Goal: Obtain resource: Obtain resource

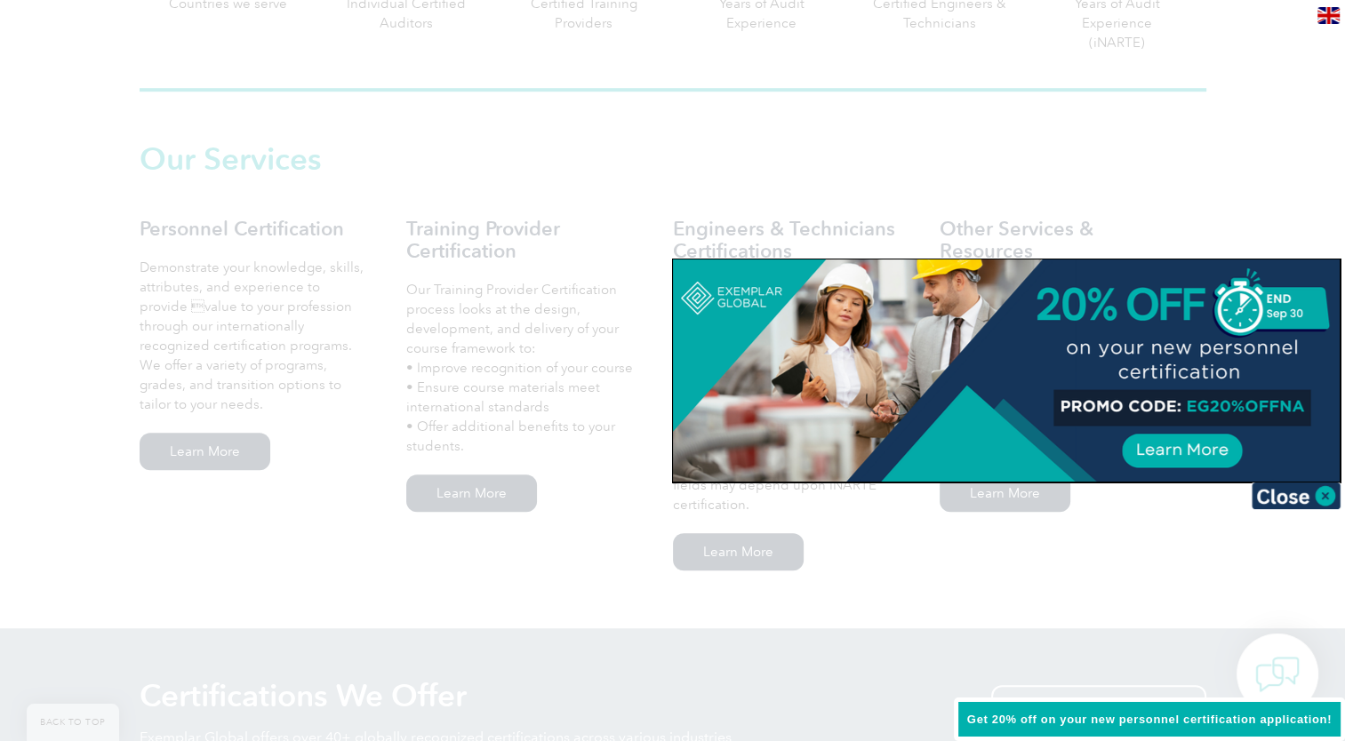
scroll to position [1176, 0]
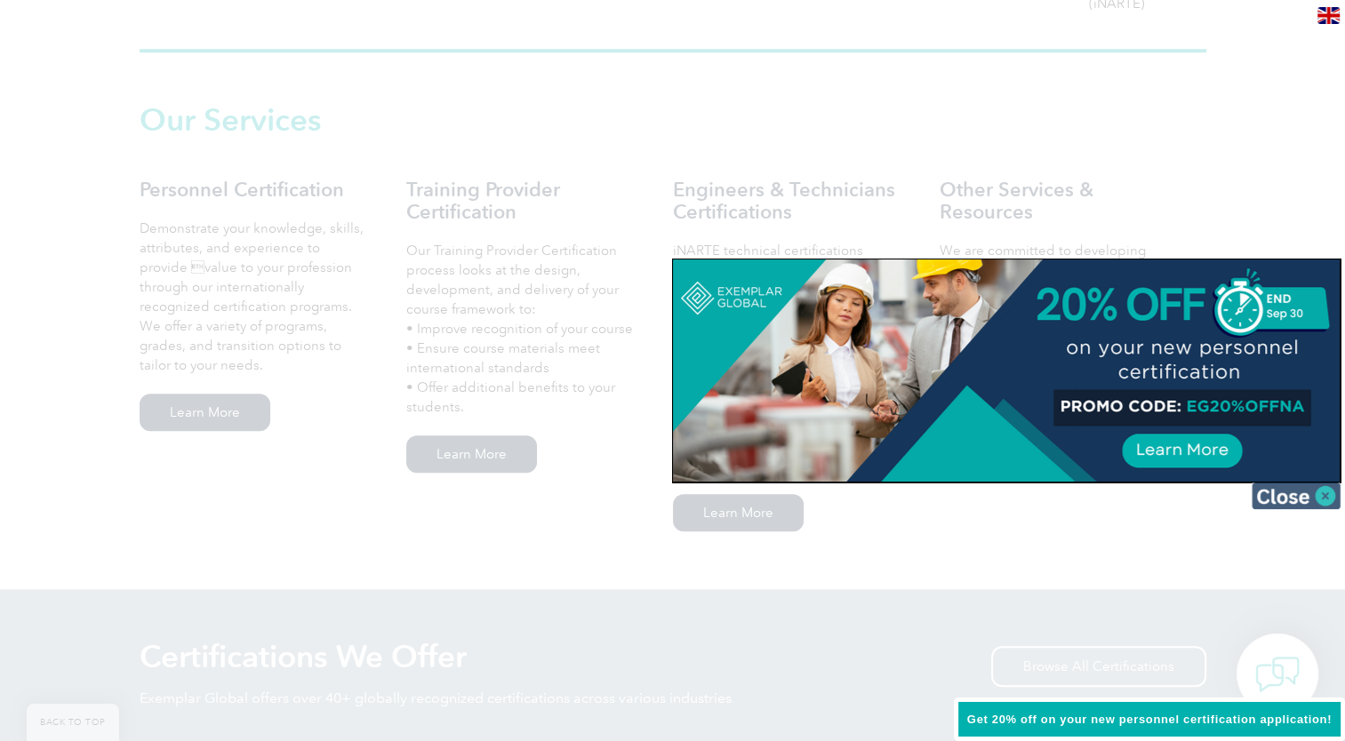
click at [1286, 499] on img at bounding box center [1295, 496] width 89 height 27
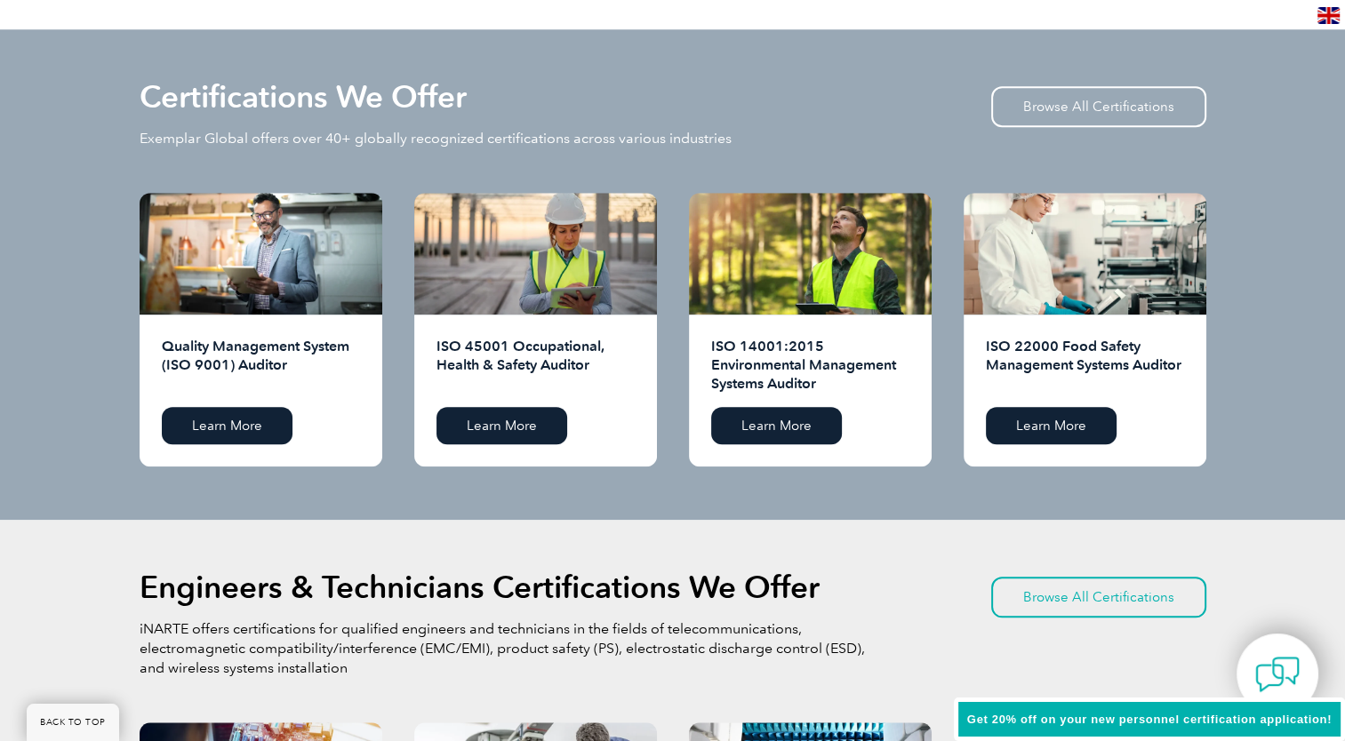
scroll to position [1750, 0]
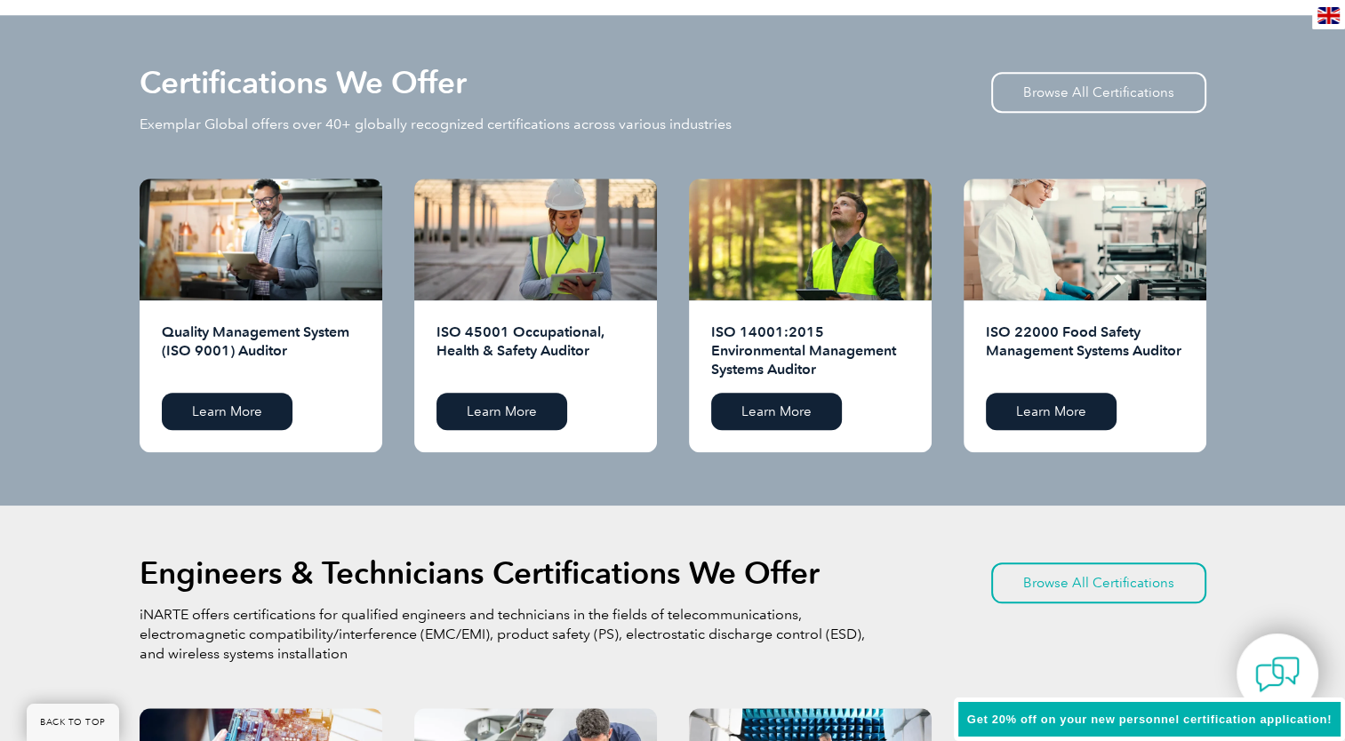
click at [1274, 442] on div "Certifications We Offer Exemplar Global offers over 40+ globally recognized cer…" at bounding box center [672, 260] width 1345 height 491
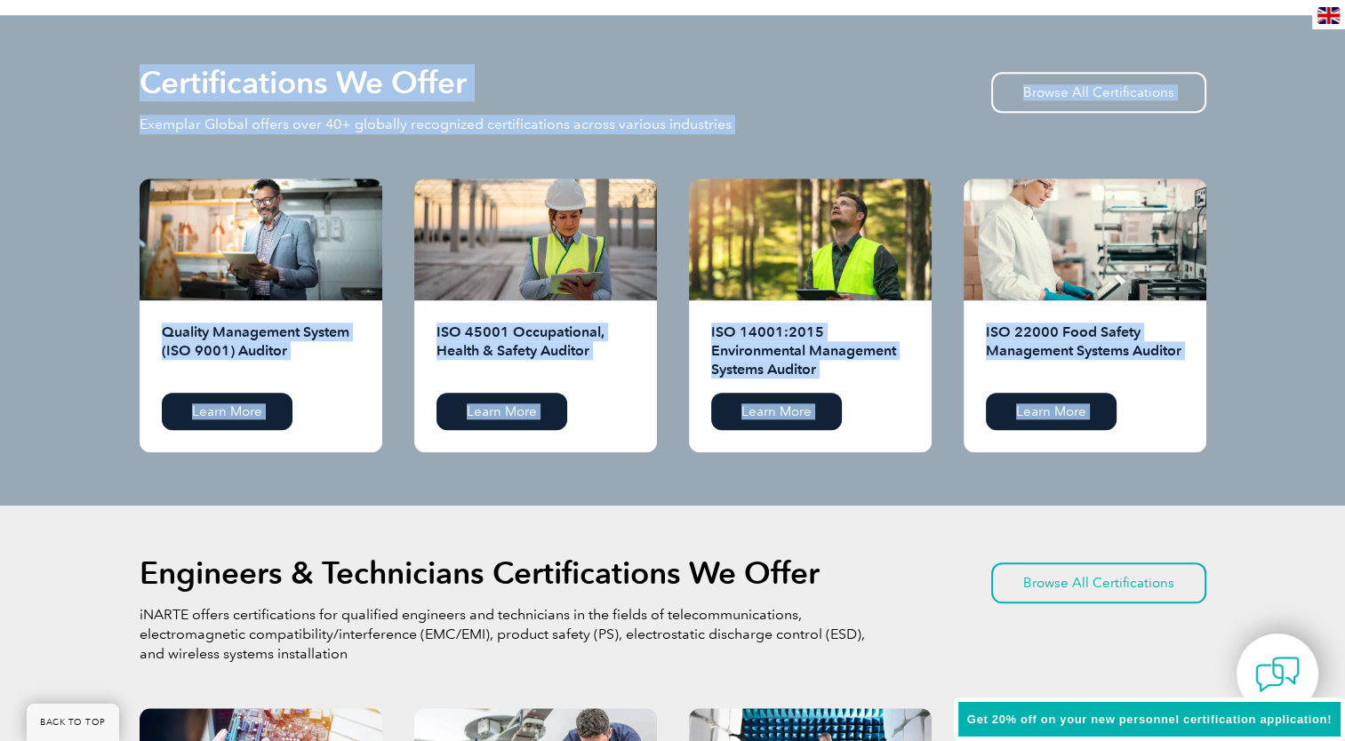
drag, startPoint x: 718, startPoint y: 524, endPoint x: 679, endPoint y: 584, distance: 71.2
click at [683, 575] on body "BACK TO TOP Leading the way to excellence Search" at bounding box center [672, 679] width 1345 height 4858
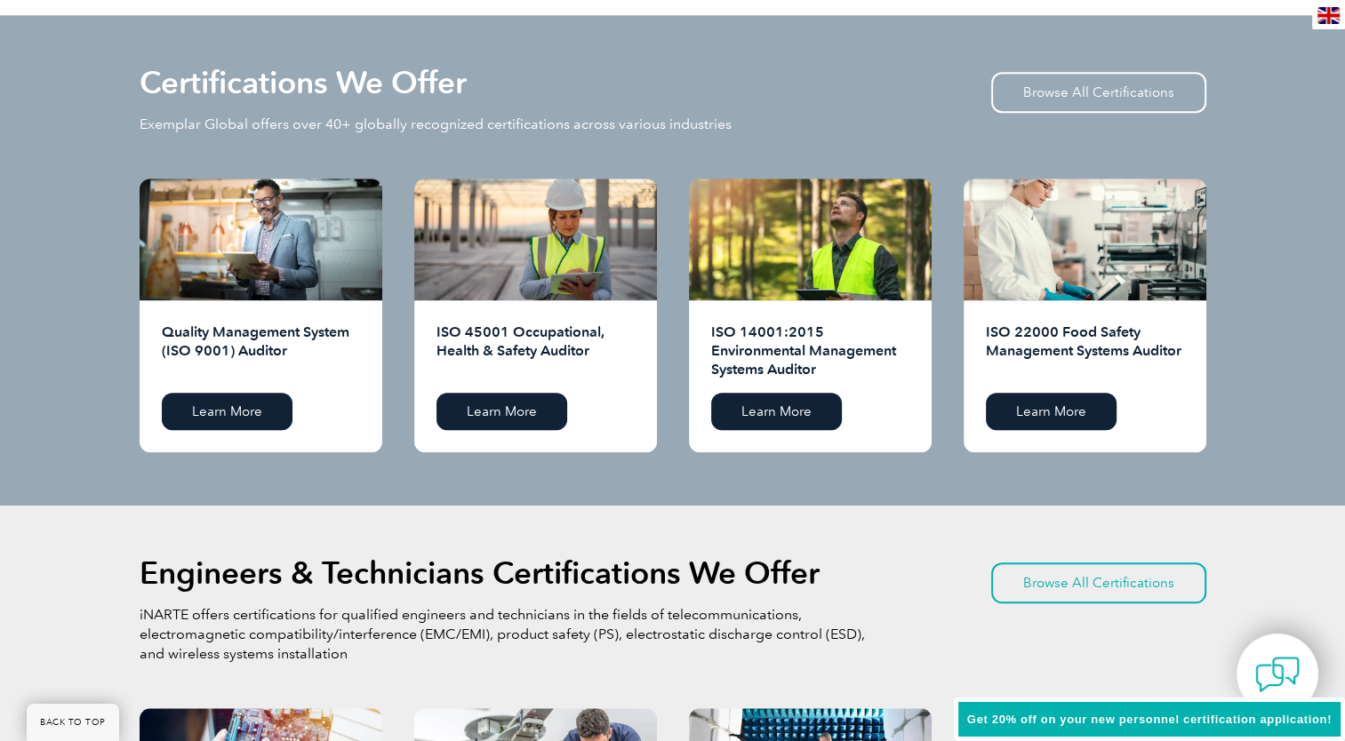
click at [1275, 404] on div "Certifications We Offer Exemplar Global offers over 40+ globally recognized cer…" at bounding box center [672, 260] width 1345 height 491
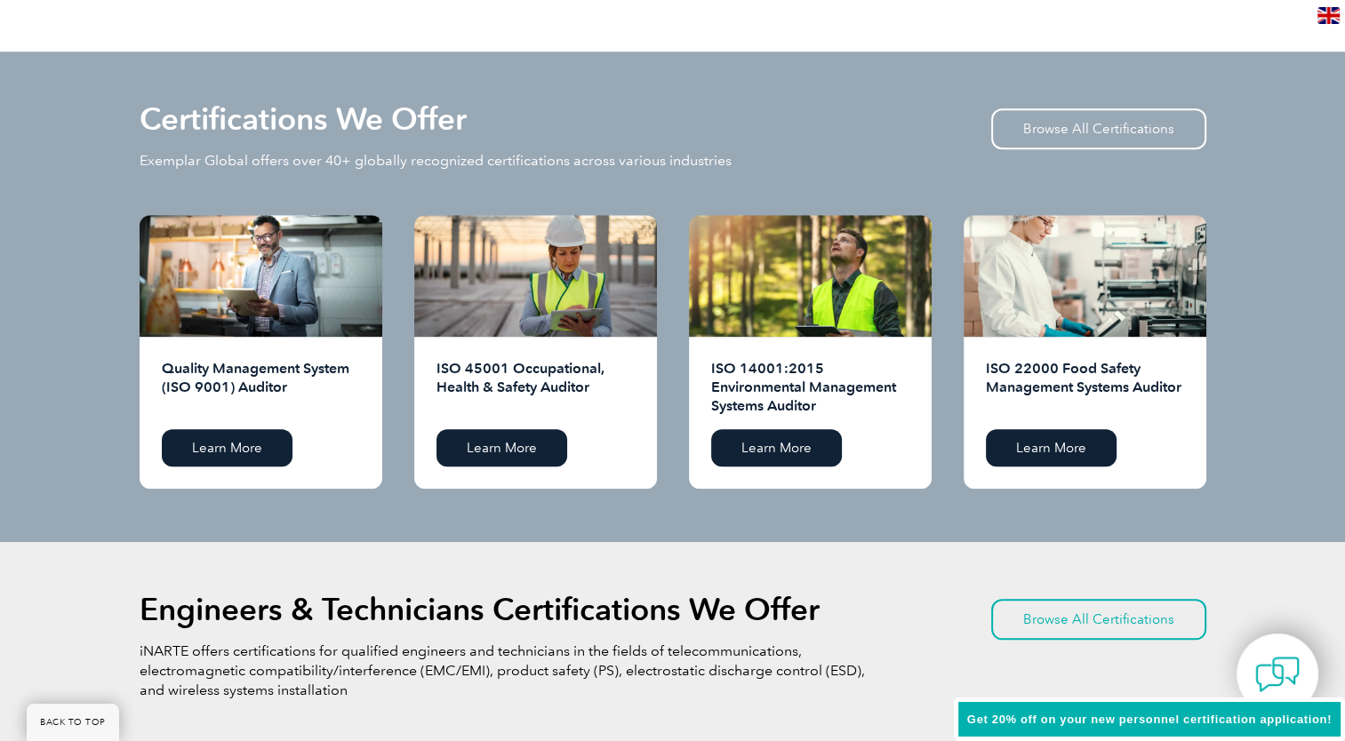
scroll to position [1703, 0]
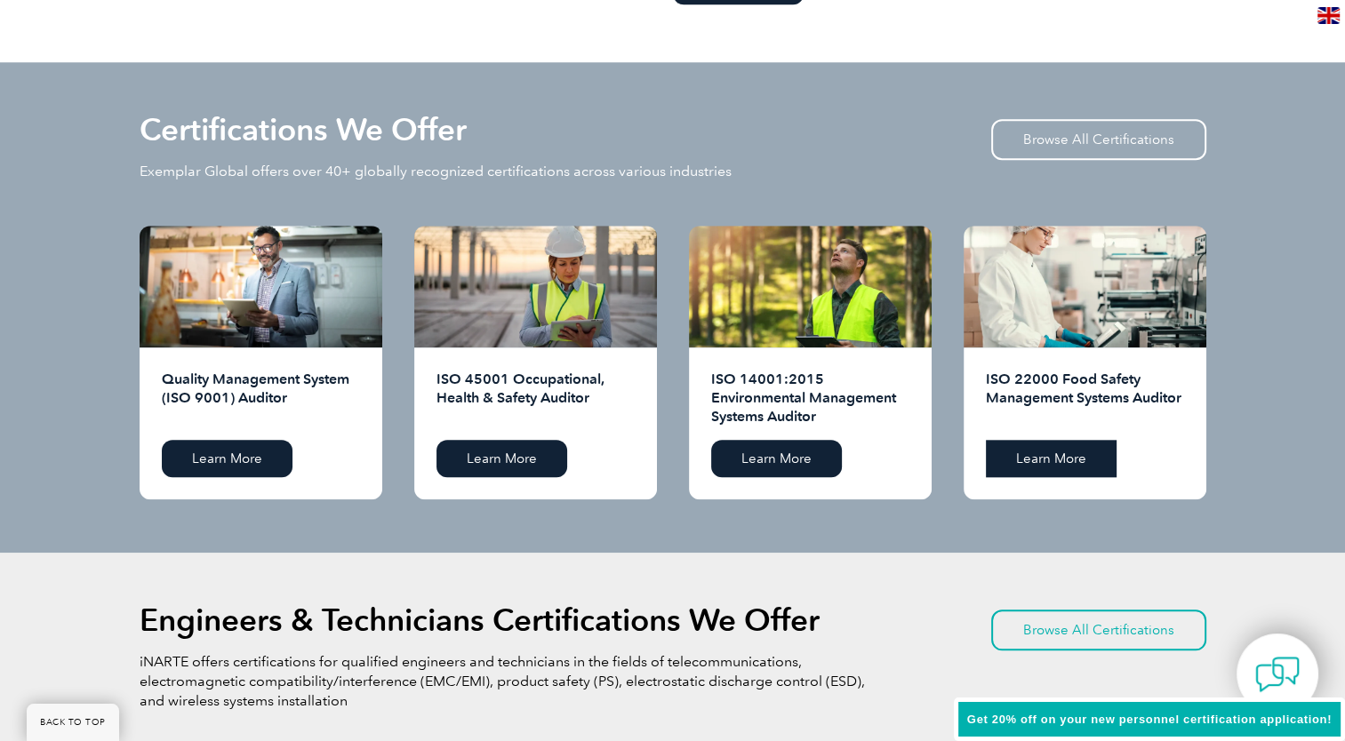
click at [1035, 463] on link "Learn More" at bounding box center [1051, 458] width 131 height 37
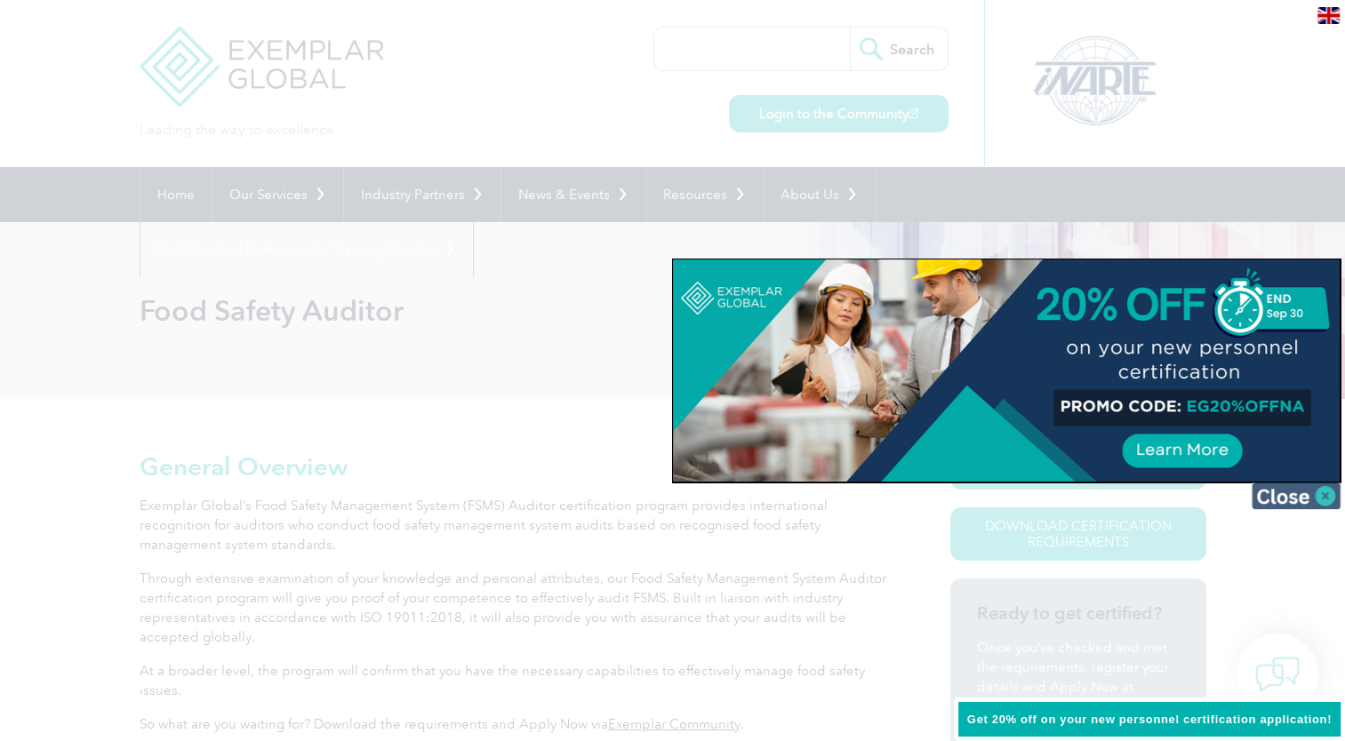
click at [1287, 500] on img at bounding box center [1295, 496] width 89 height 27
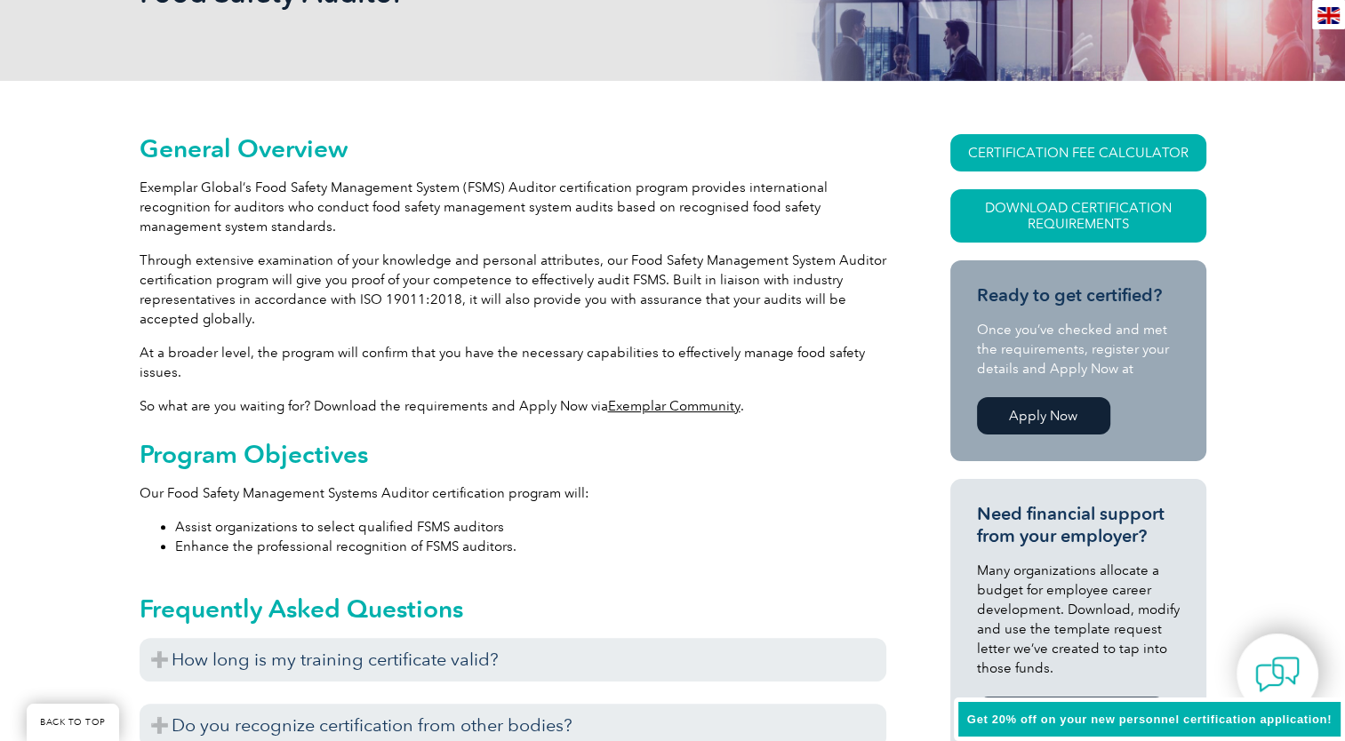
scroll to position [320, 0]
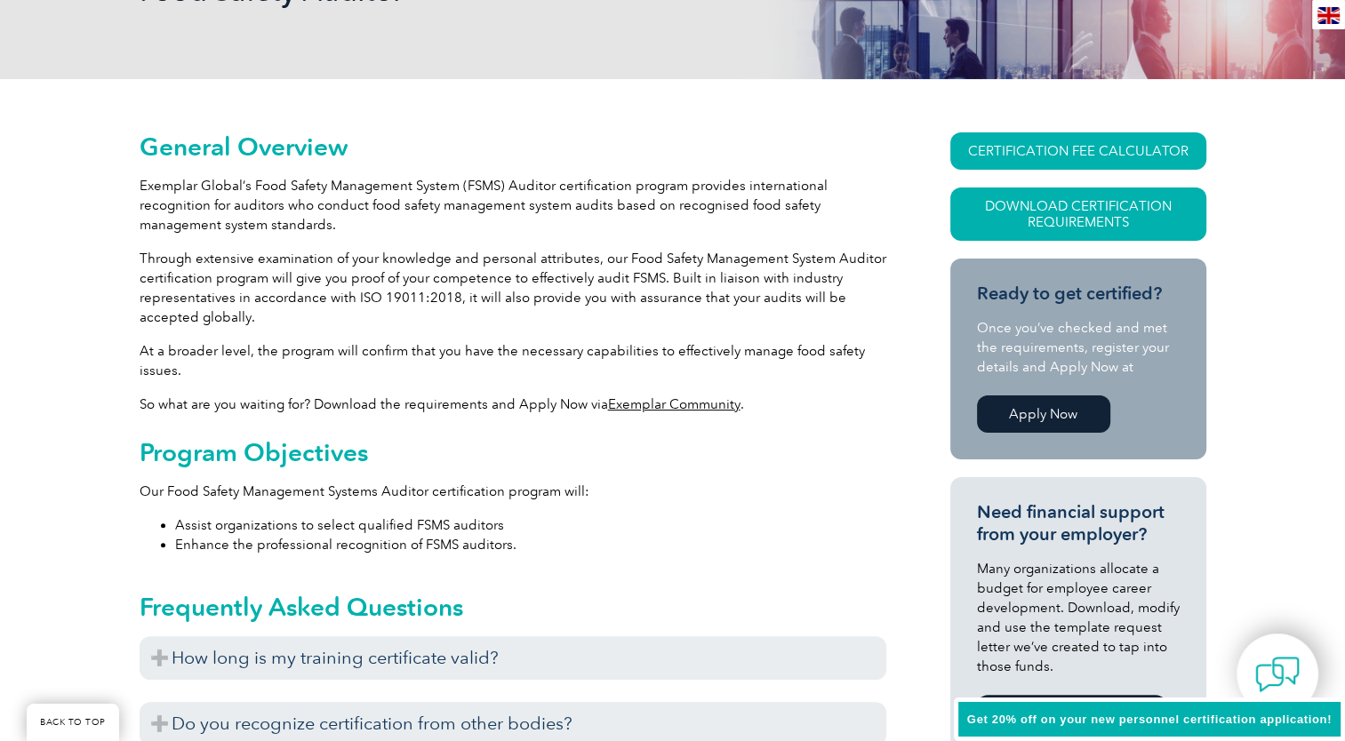
drag, startPoint x: 555, startPoint y: 741, endPoint x: 215, endPoint y: 372, distance: 502.0
click at [215, 372] on p "At a broader level, the program will confirm that you have the necessary capabi…" at bounding box center [513, 360] width 747 height 39
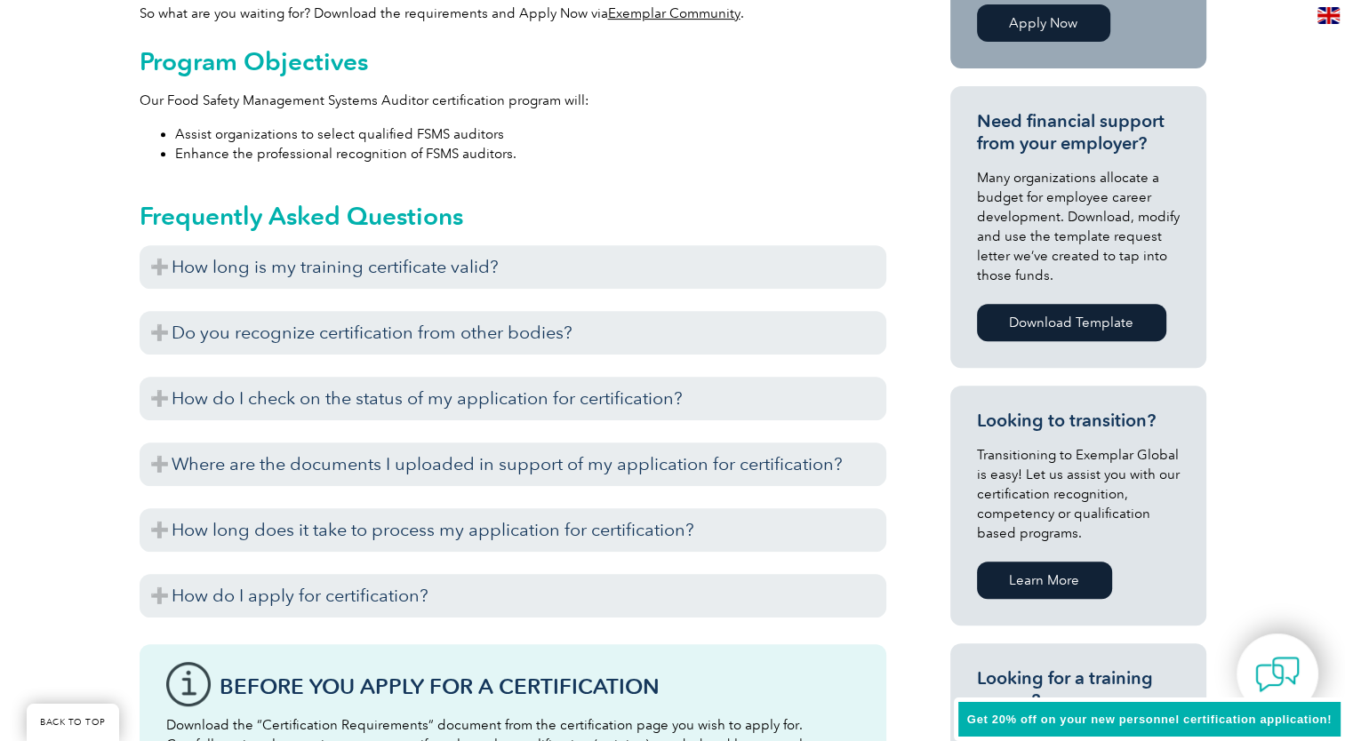
scroll to position [747, 0]
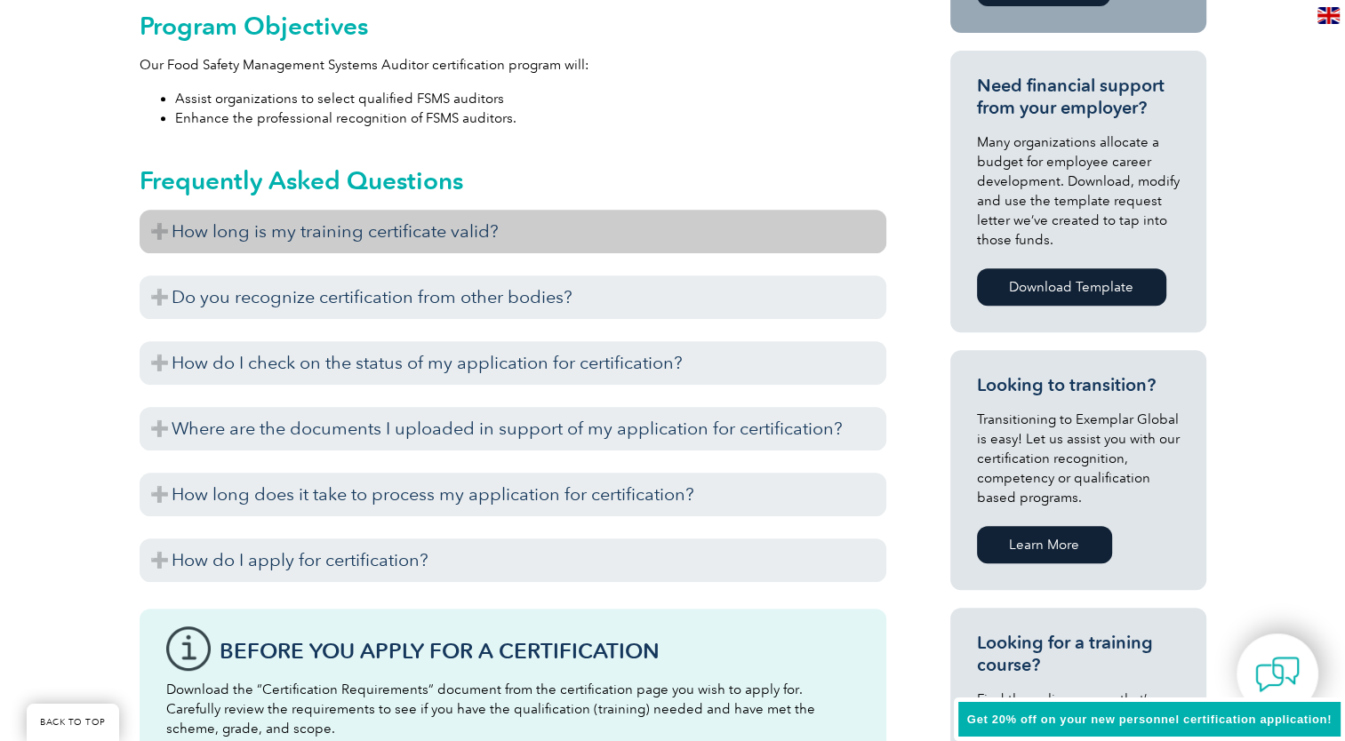
click at [162, 238] on h3 "How long is my training certificate valid?" at bounding box center [513, 232] width 747 height 44
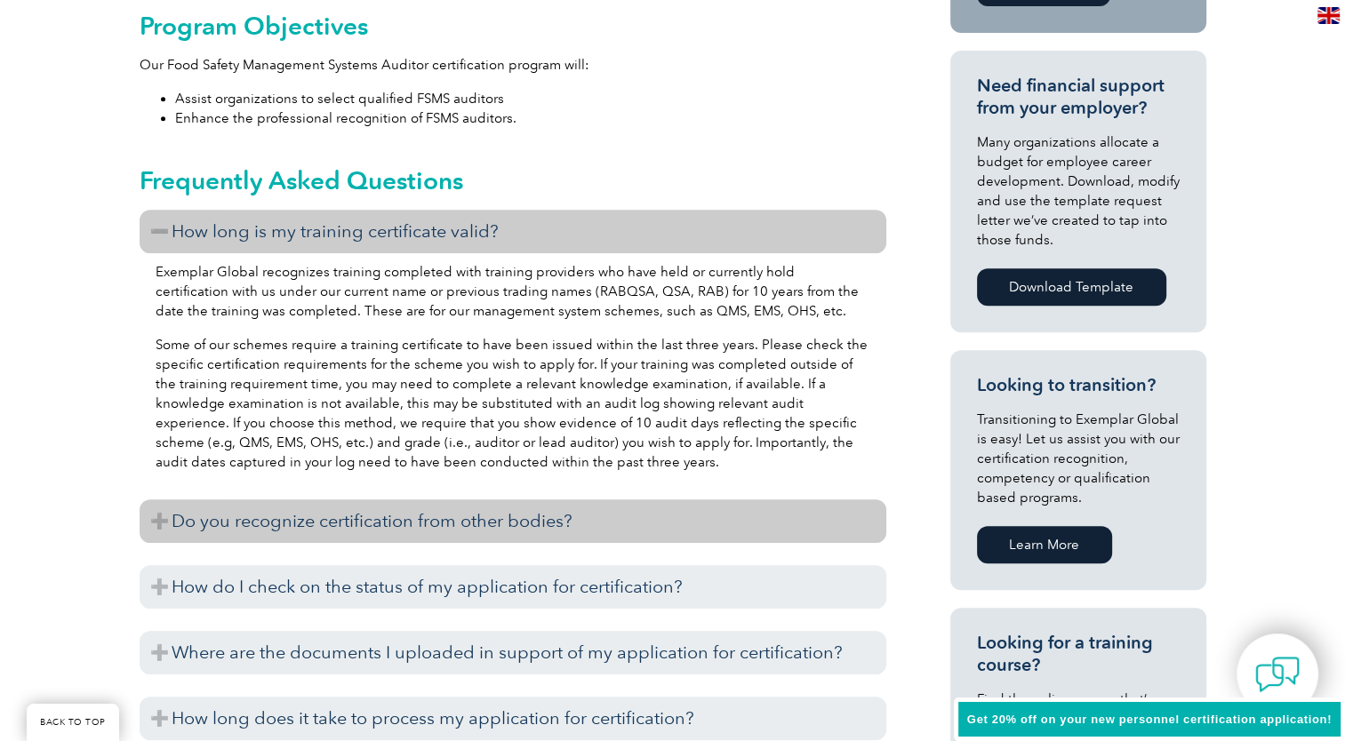
click at [228, 522] on h3 "Do you recognize certification from other bodies?" at bounding box center [513, 522] width 747 height 44
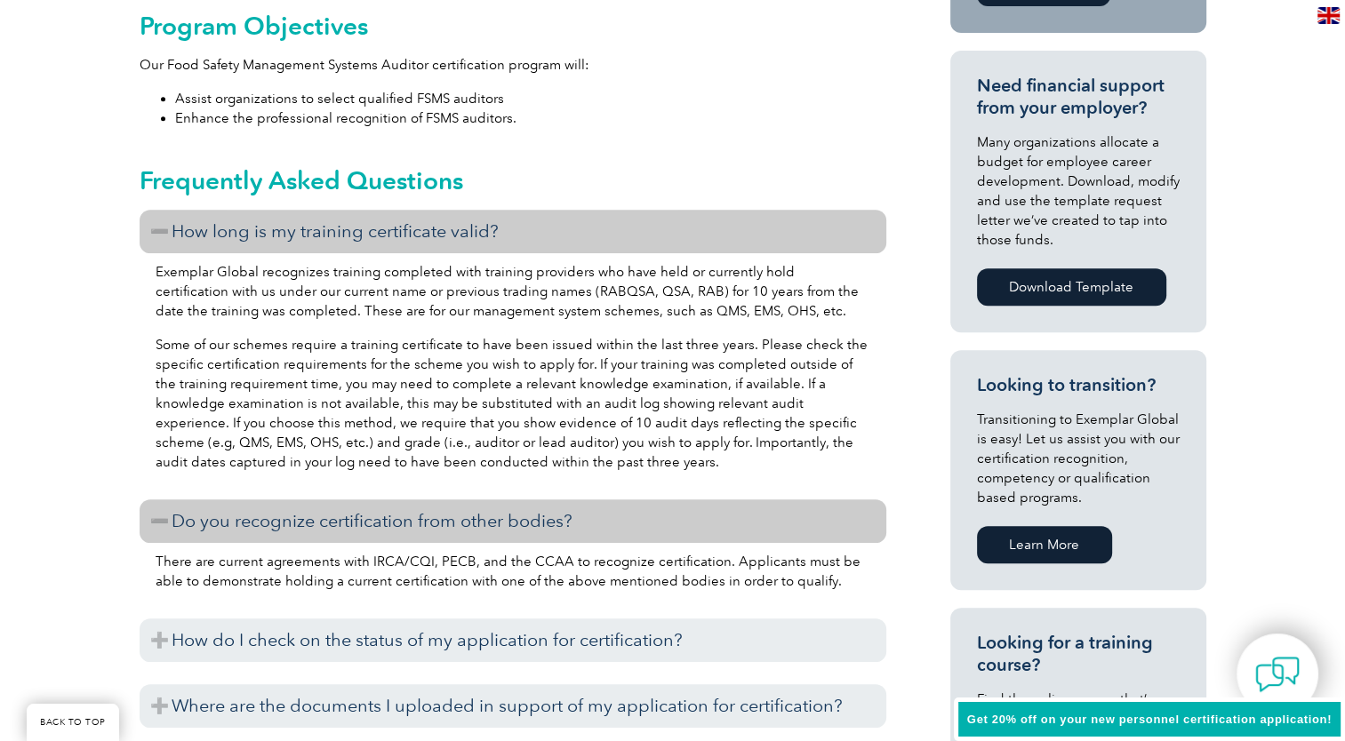
click at [228, 522] on h3 "Do you recognize certification from other bodies?" at bounding box center [513, 522] width 747 height 44
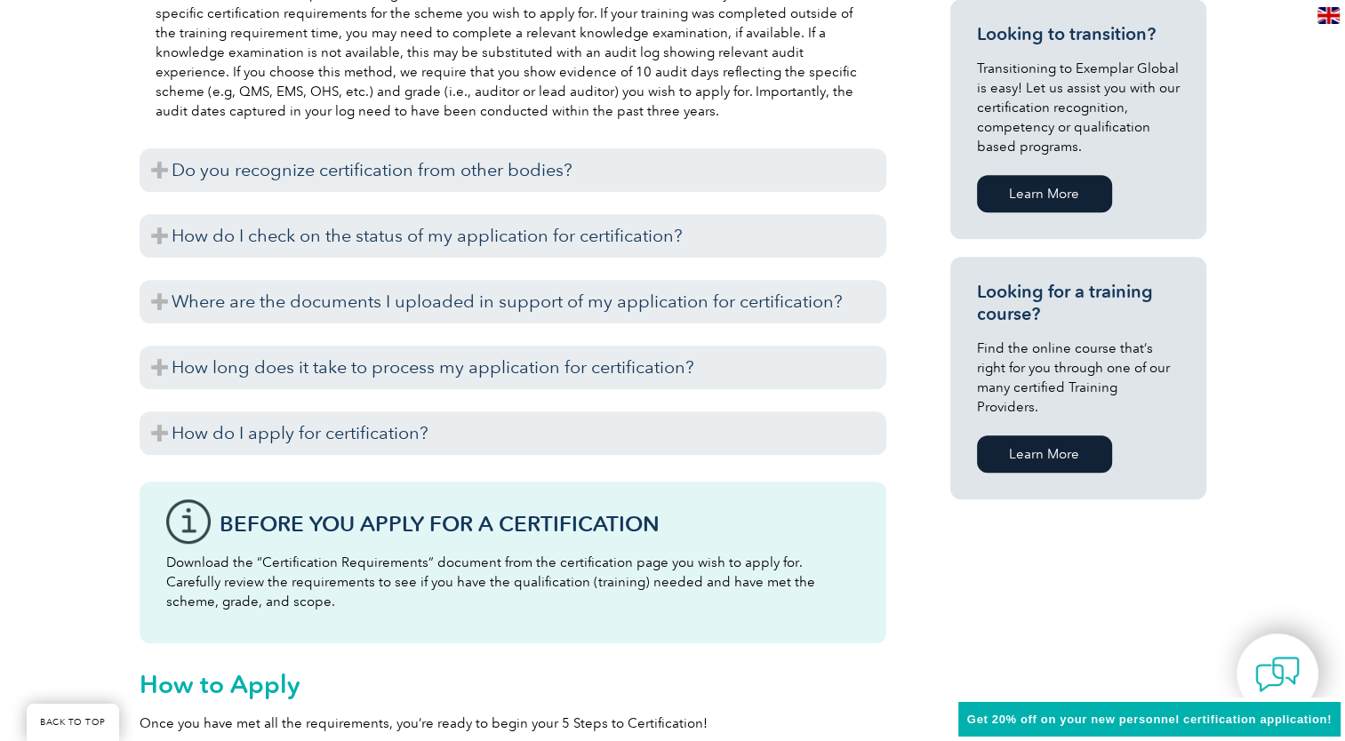
scroll to position [1102, 0]
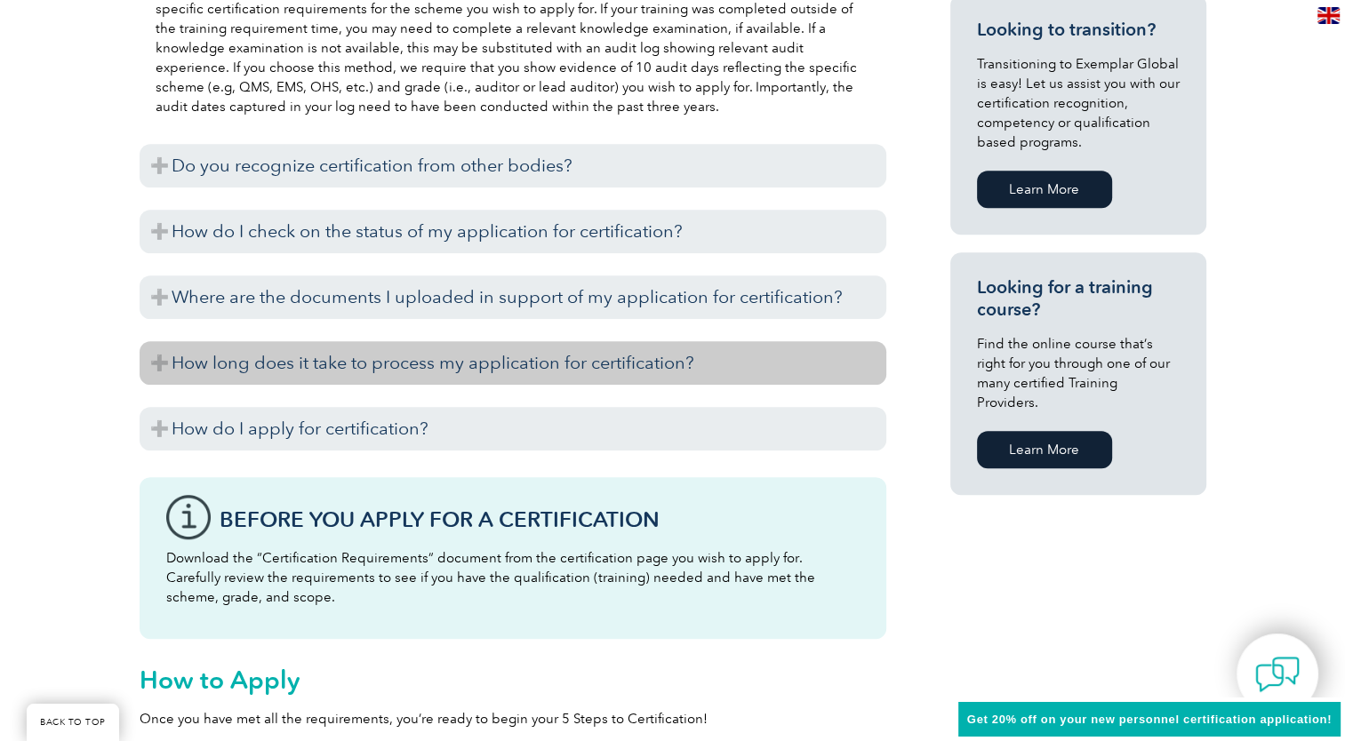
click at [292, 377] on h3 "How long does it take to process my application for certification?" at bounding box center [513, 363] width 747 height 44
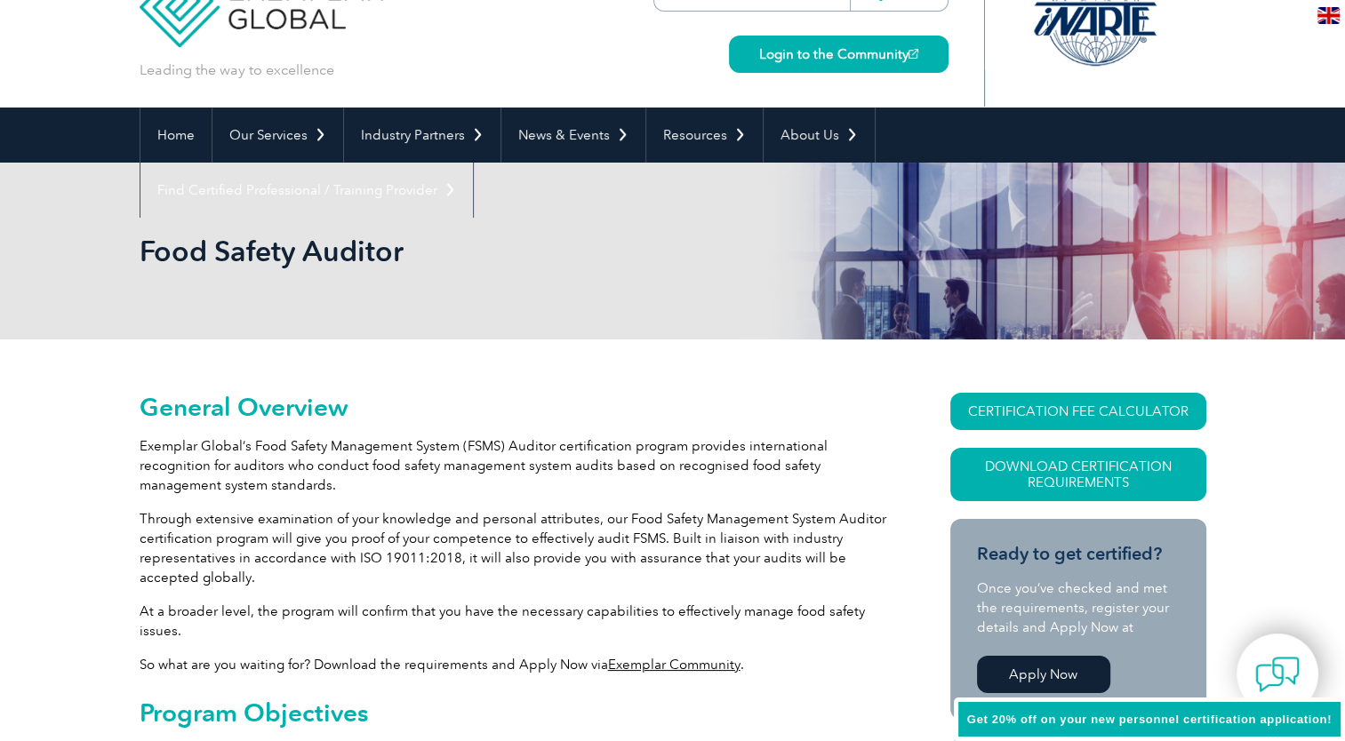
scroll to position [0, 0]
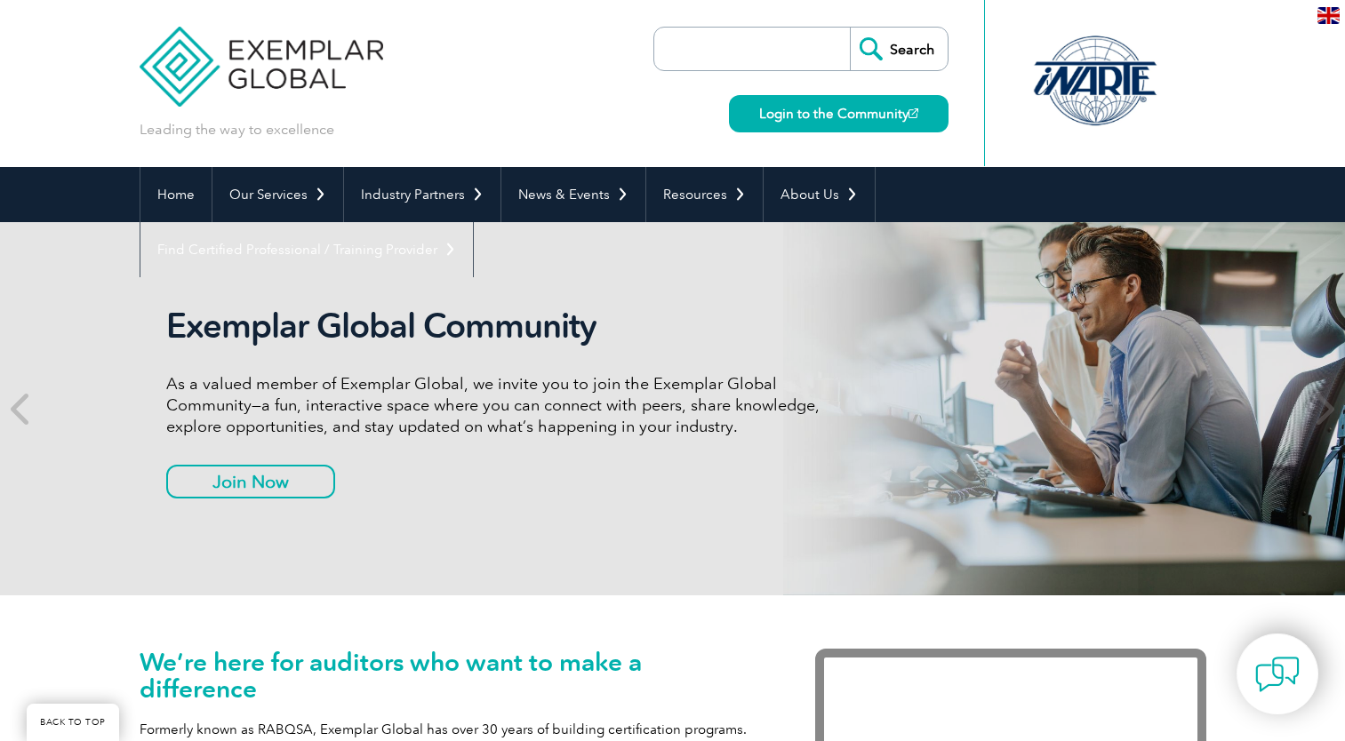
scroll to position [1703, 0]
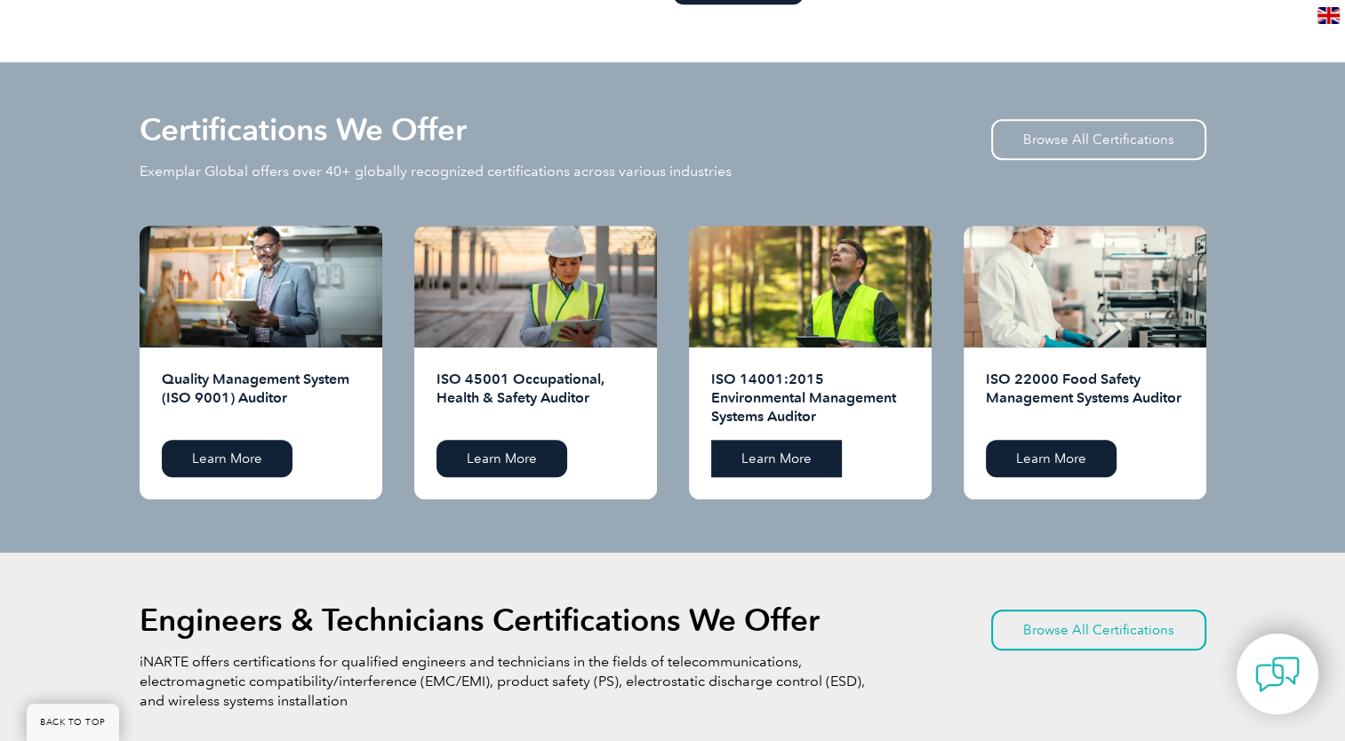
click at [766, 472] on link "Learn More" at bounding box center [776, 458] width 131 height 37
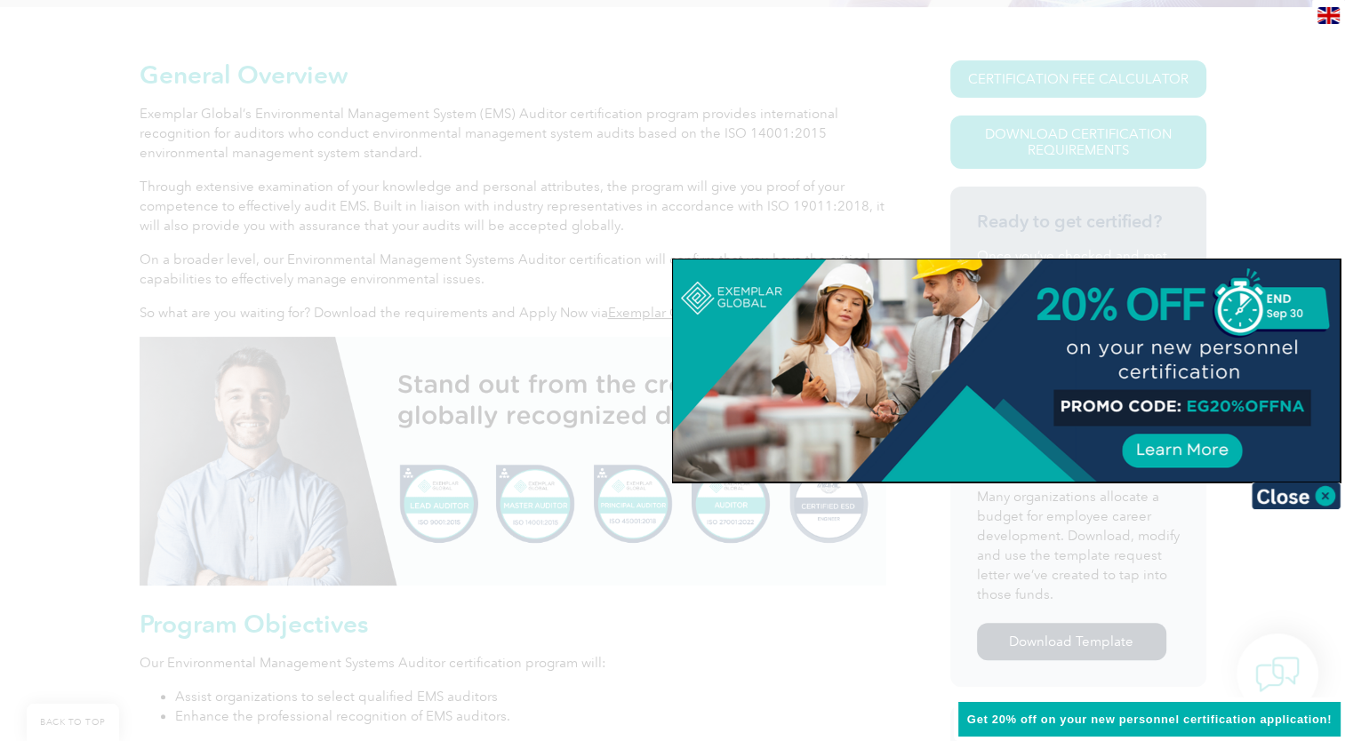
scroll to position [462, 0]
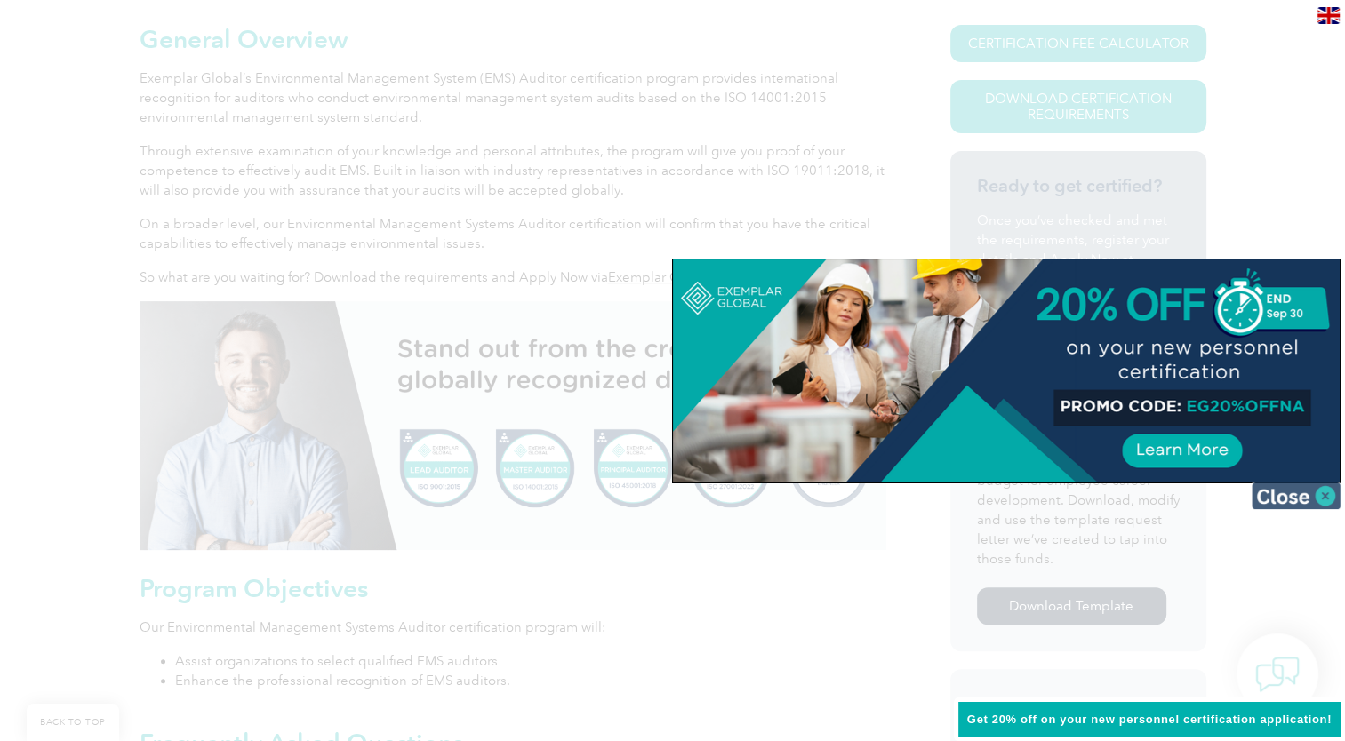
click at [1290, 503] on img at bounding box center [1295, 496] width 89 height 27
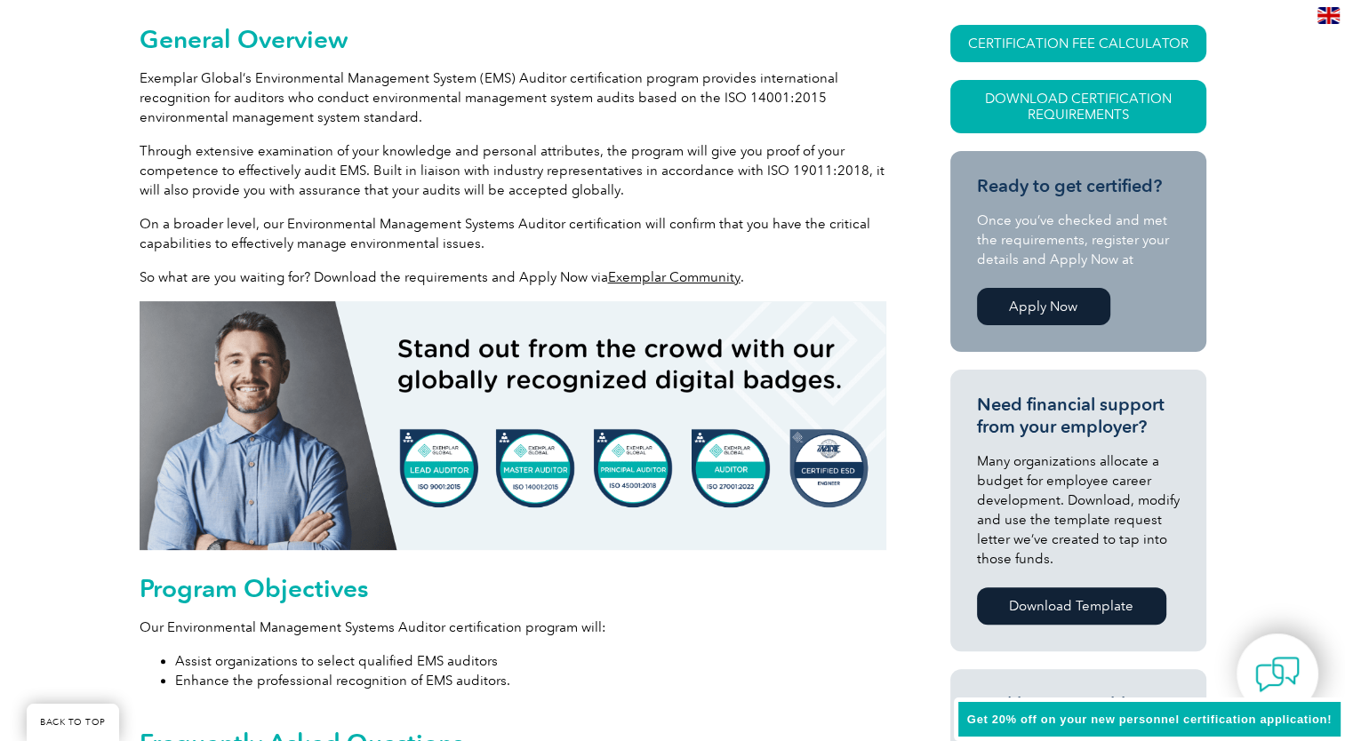
drag, startPoint x: 1290, startPoint y: 503, endPoint x: 681, endPoint y: 660, distance: 628.6
click at [681, 660] on li "Assist organizations to select qualified EMS auditors" at bounding box center [530, 662] width 711 height 20
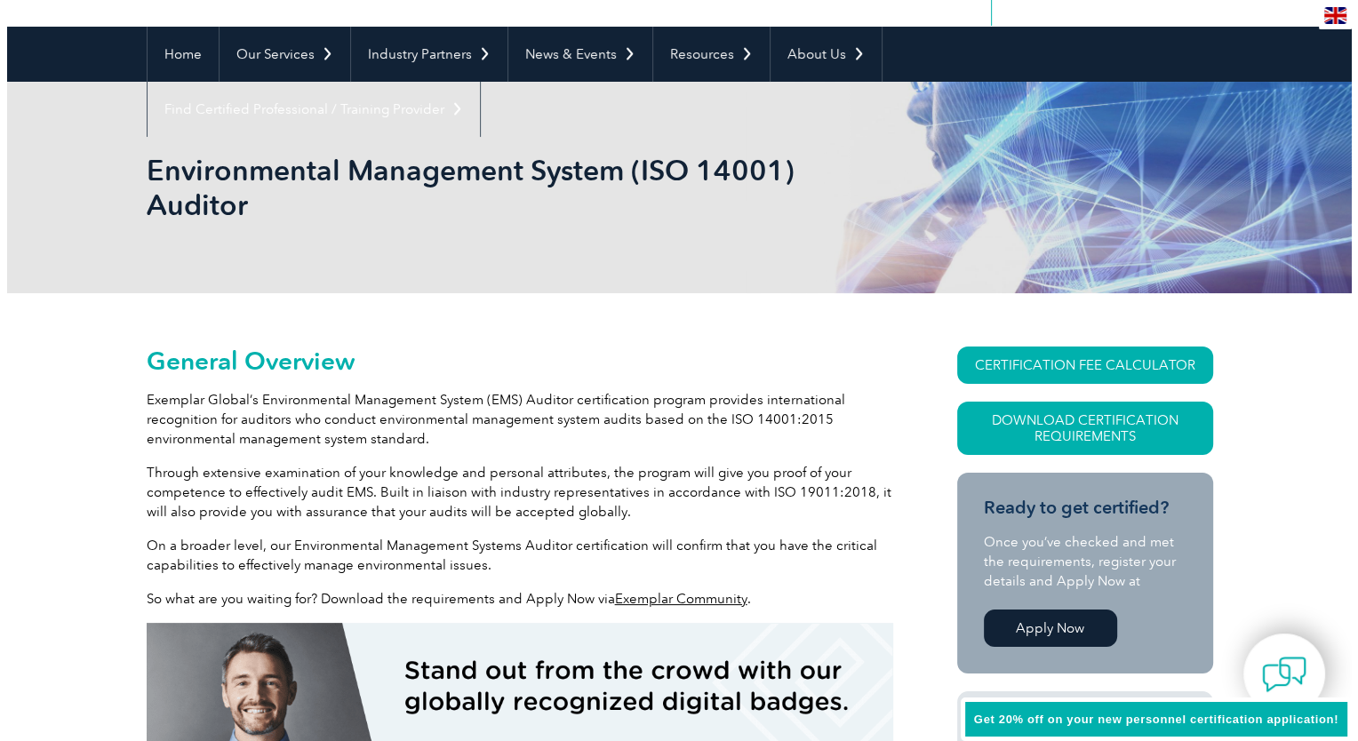
scroll to position [0, 0]
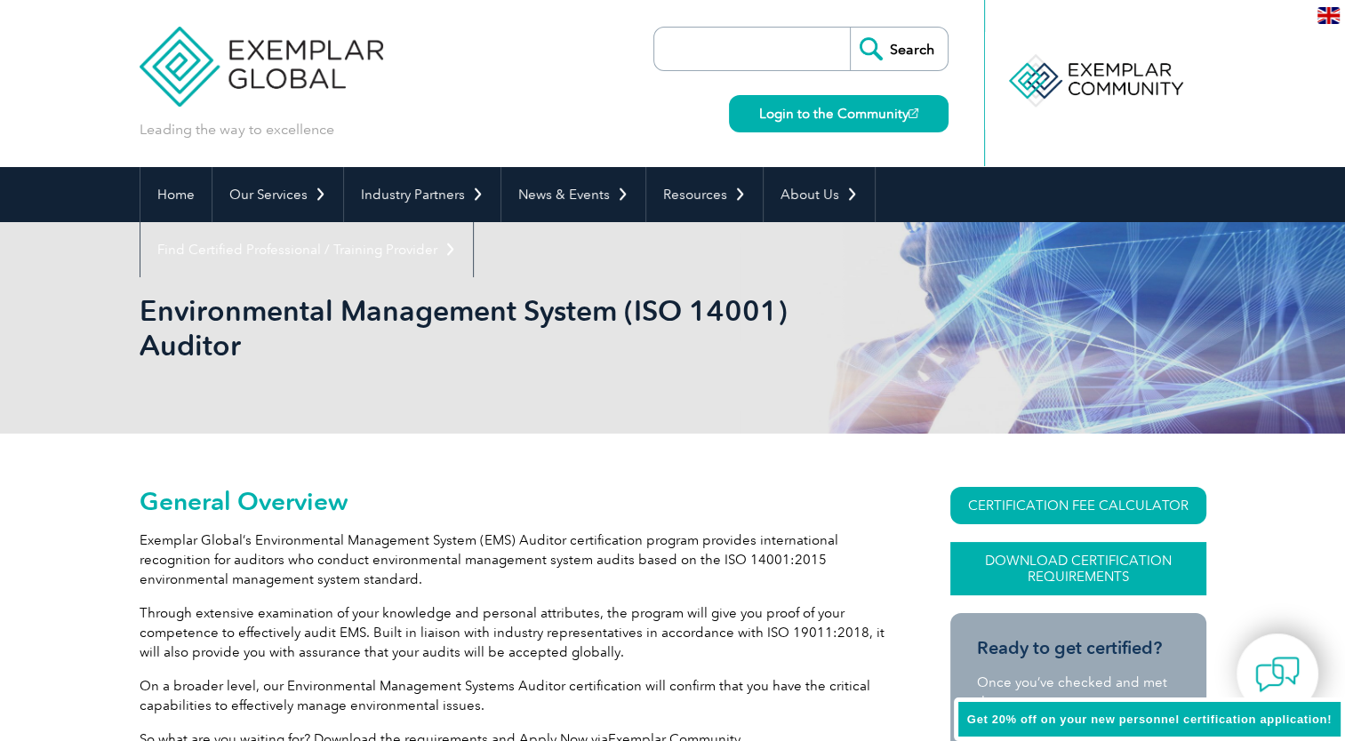
click at [1109, 566] on link "Download Certification Requirements" at bounding box center [1078, 568] width 256 height 53
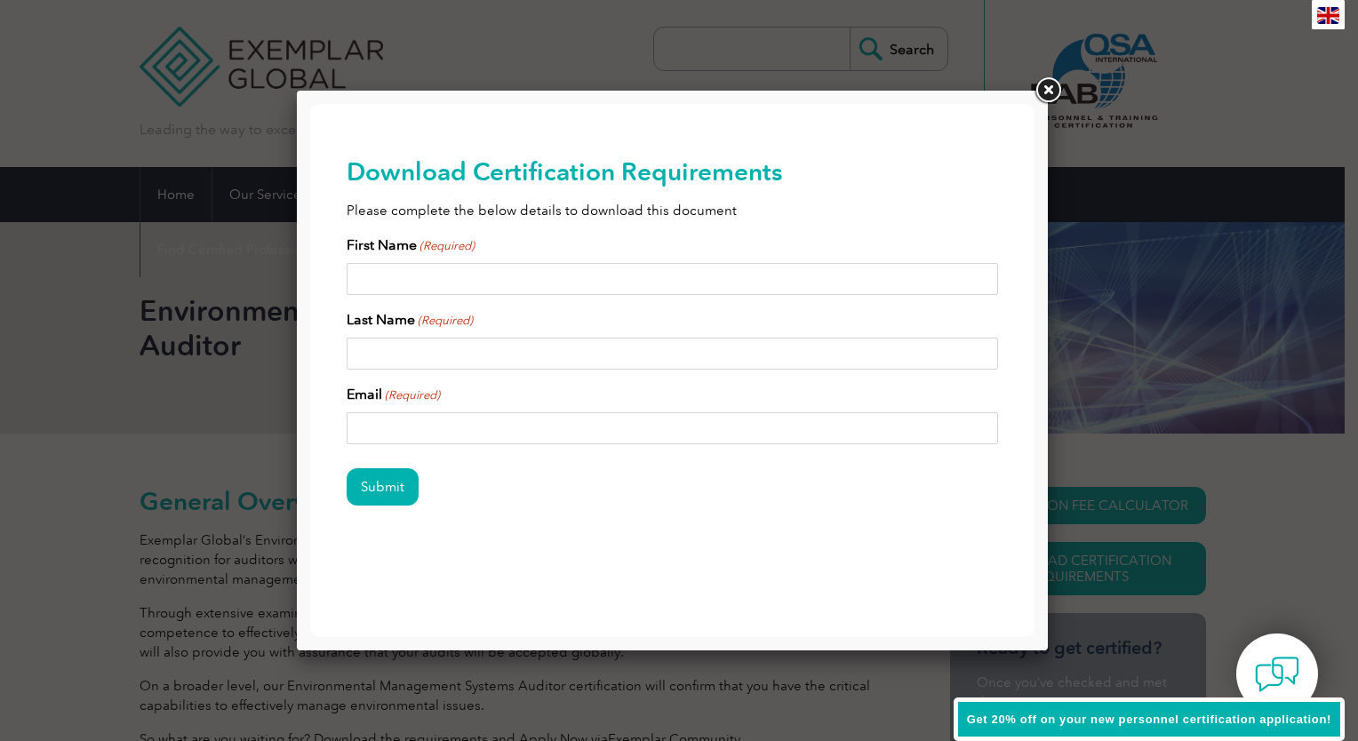
click at [474, 277] on input "First Name (Required)" at bounding box center [673, 279] width 652 height 32
type input "Pamela"
type input "Robinson"
type input "pxr197@case.edu"
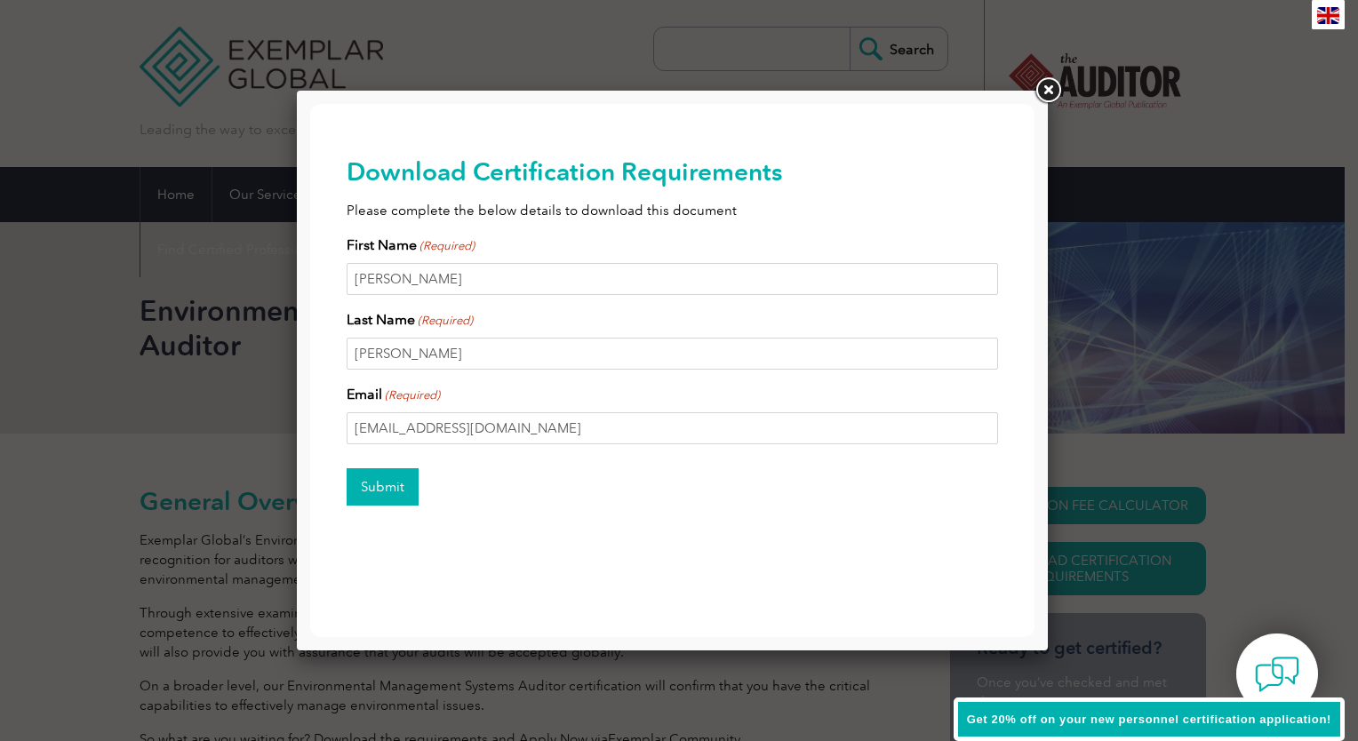
click at [383, 488] on input "Submit" at bounding box center [383, 486] width 72 height 37
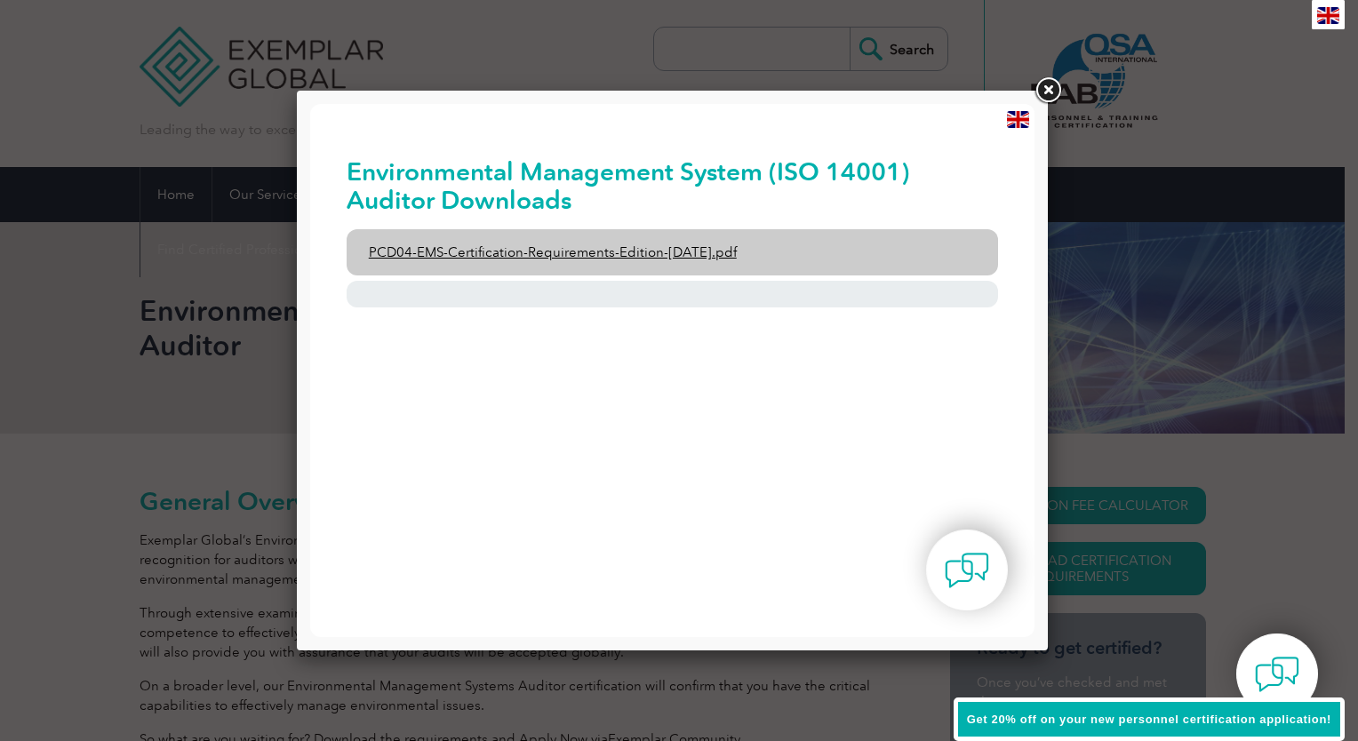
click at [528, 254] on link "PCD04-EMS-Certification-Requirements-Edition-2-April-2022.pdf" at bounding box center [673, 252] width 652 height 46
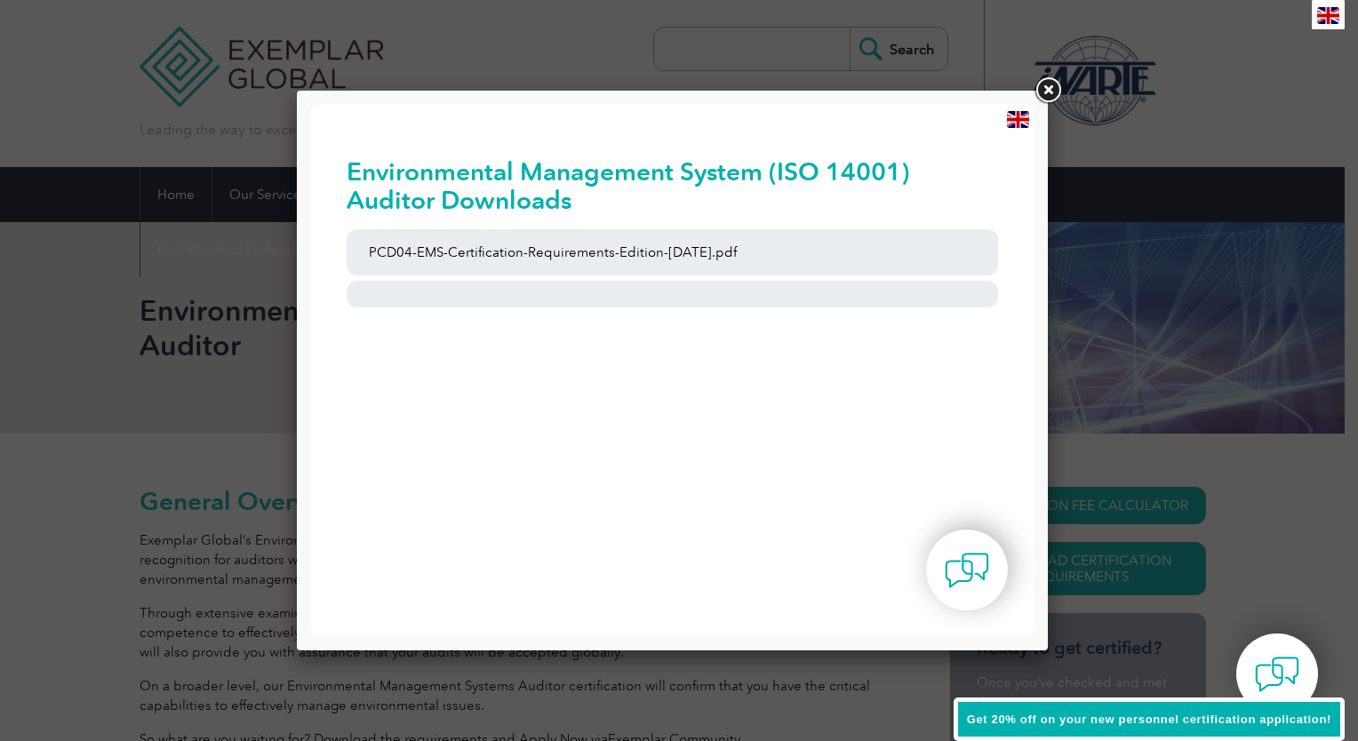
click at [1050, 92] on link at bounding box center [1048, 91] width 32 height 32
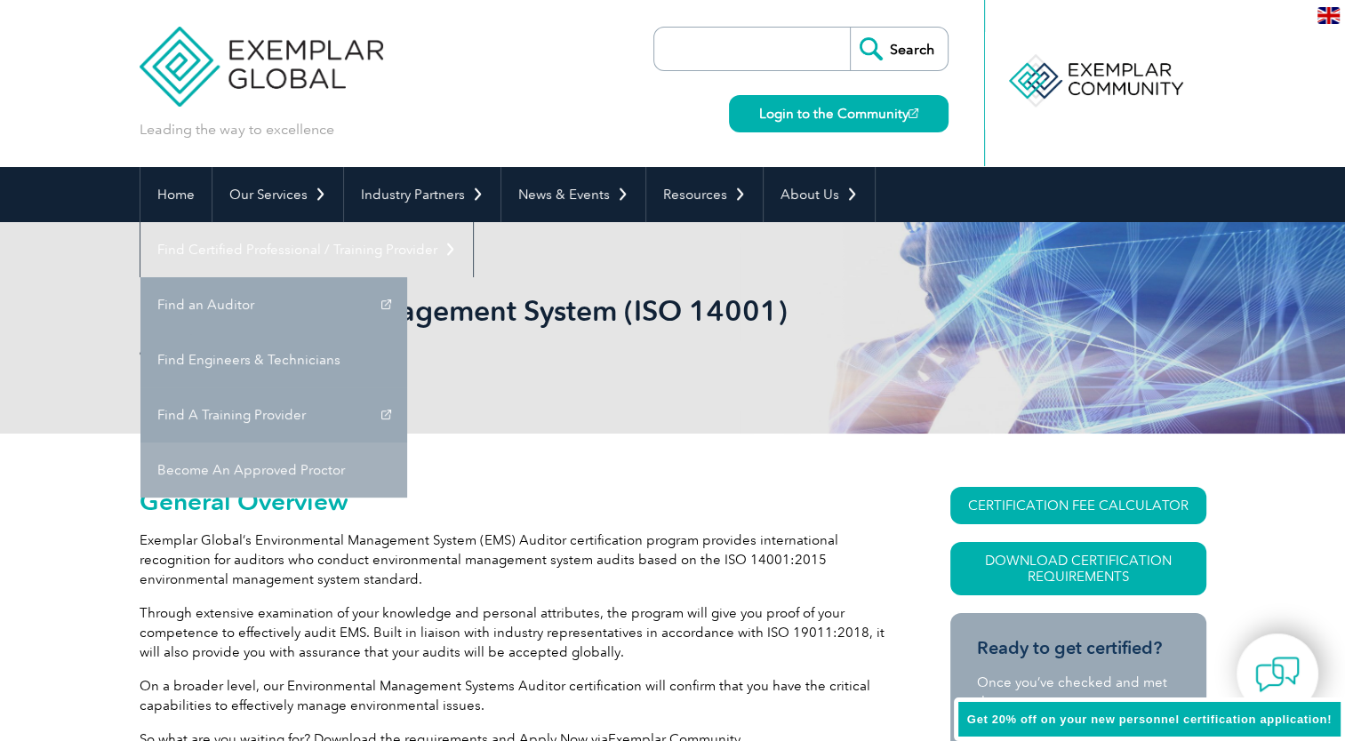
click at [407, 443] on link "Become An Approved Proctor" at bounding box center [273, 470] width 267 height 55
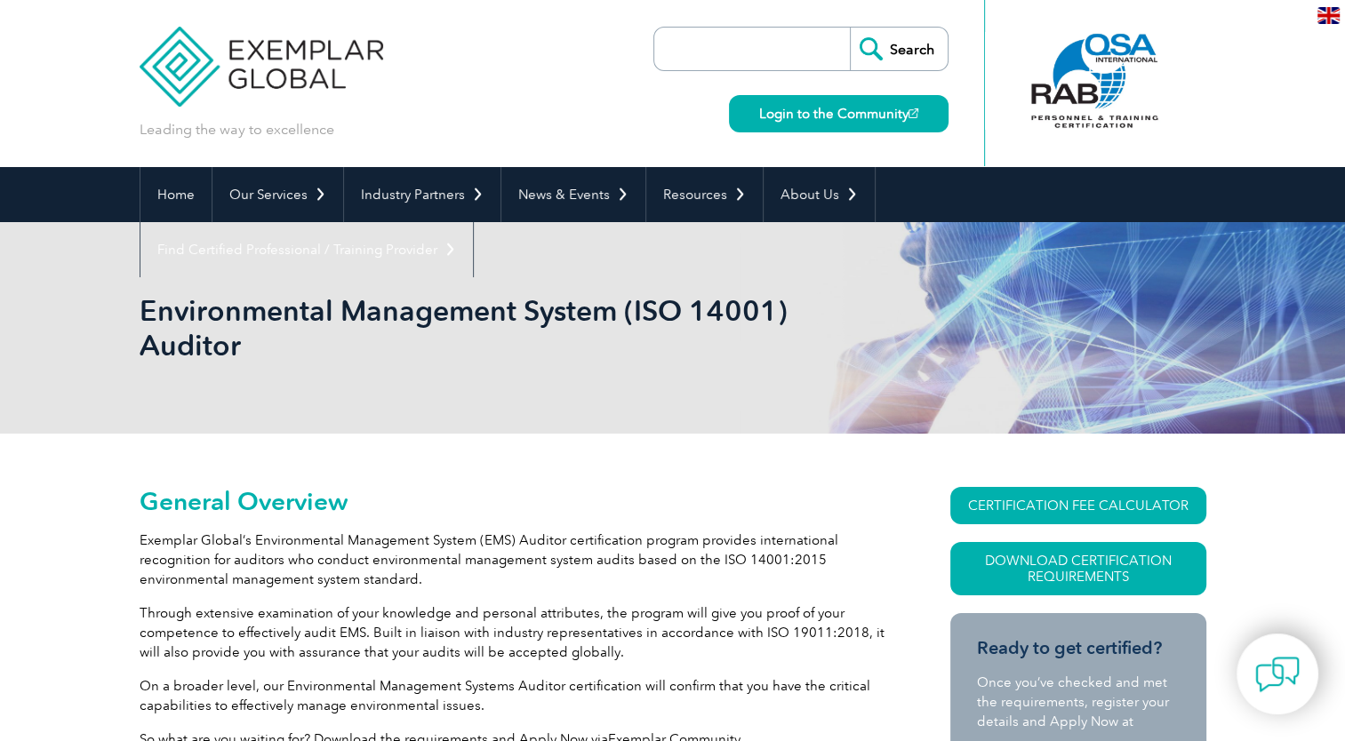
click at [1083, 65] on div at bounding box center [1094, 81] width 177 height 98
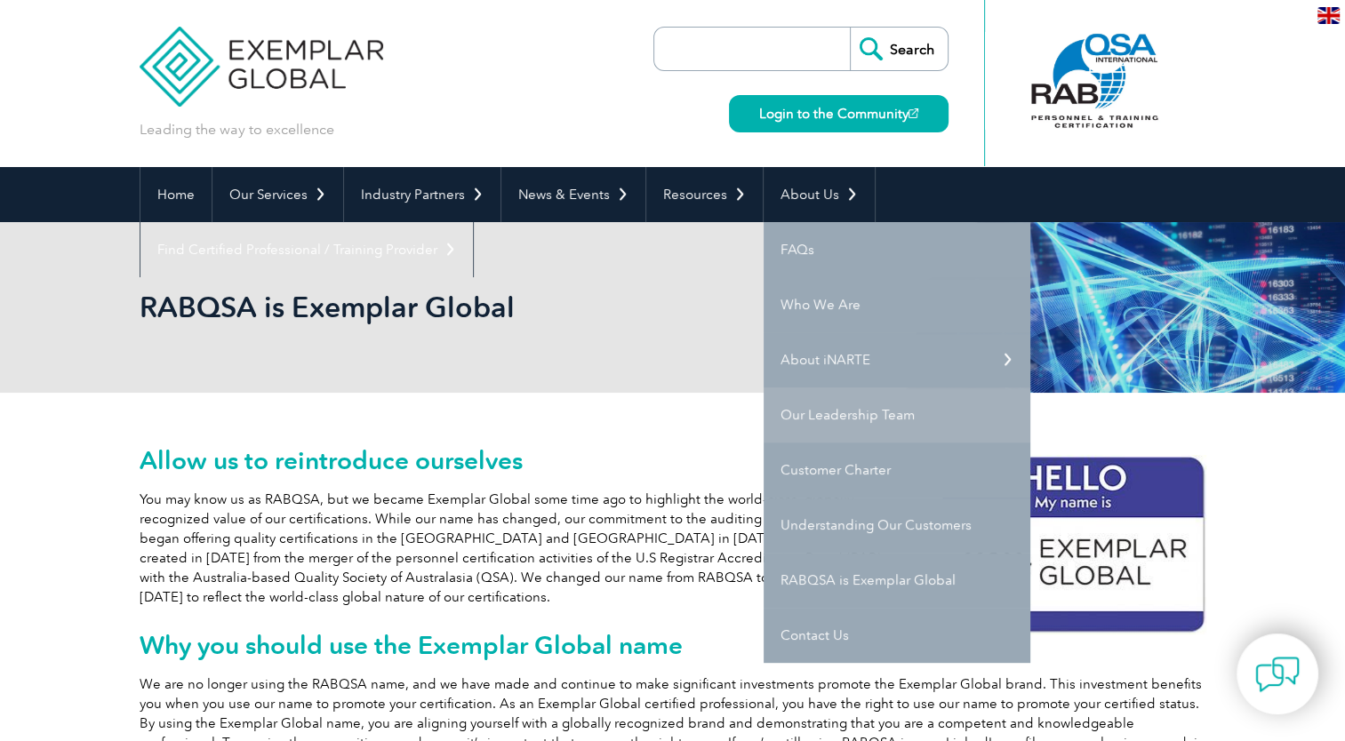
click at [819, 411] on link "Our Leadership Team" at bounding box center [896, 415] width 267 height 55
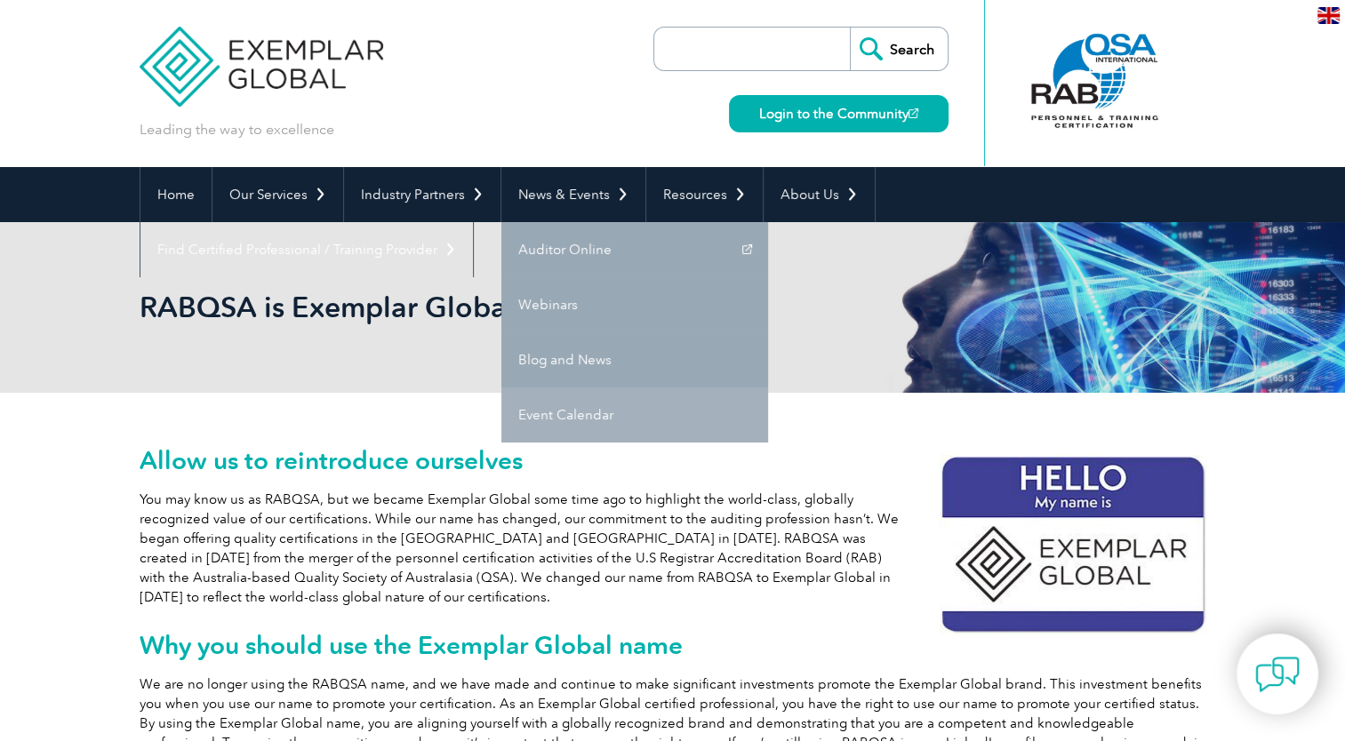
click at [570, 410] on link "Event Calendar" at bounding box center [634, 415] width 267 height 55
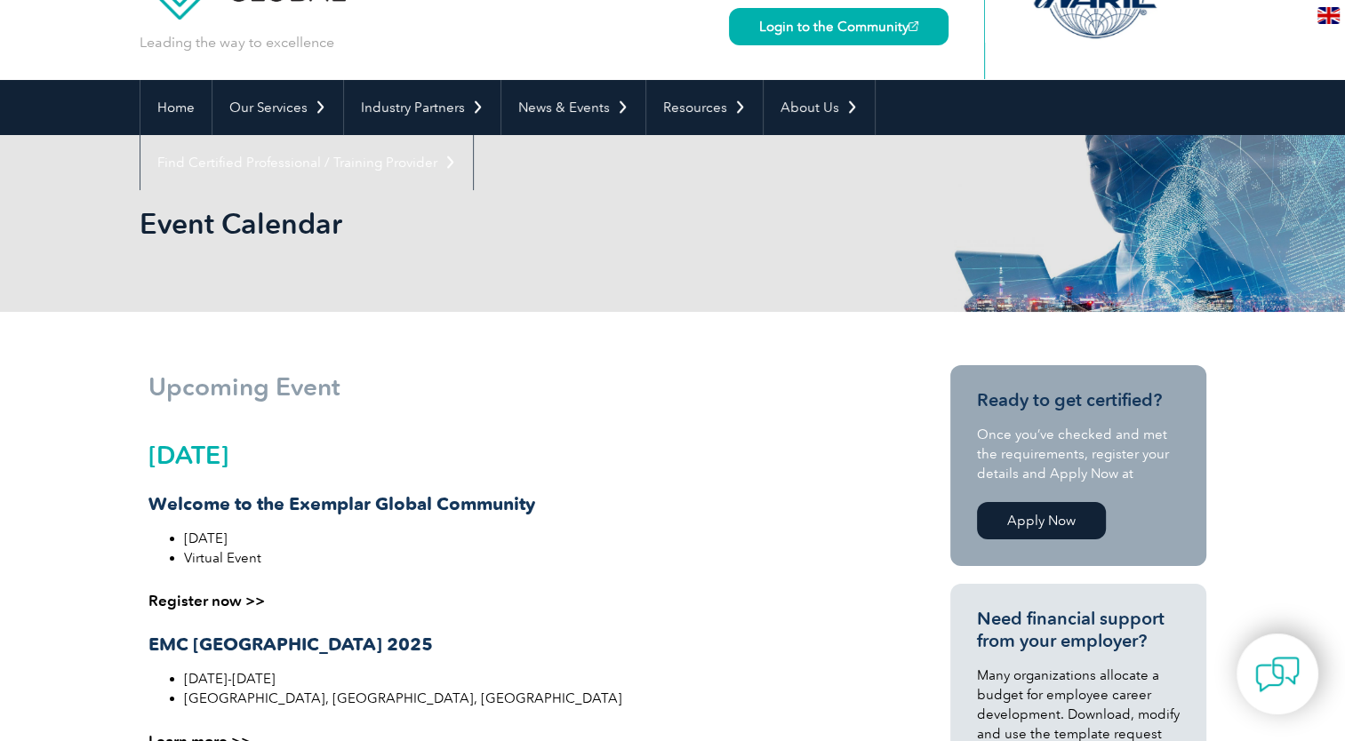
scroll to position [142, 0]
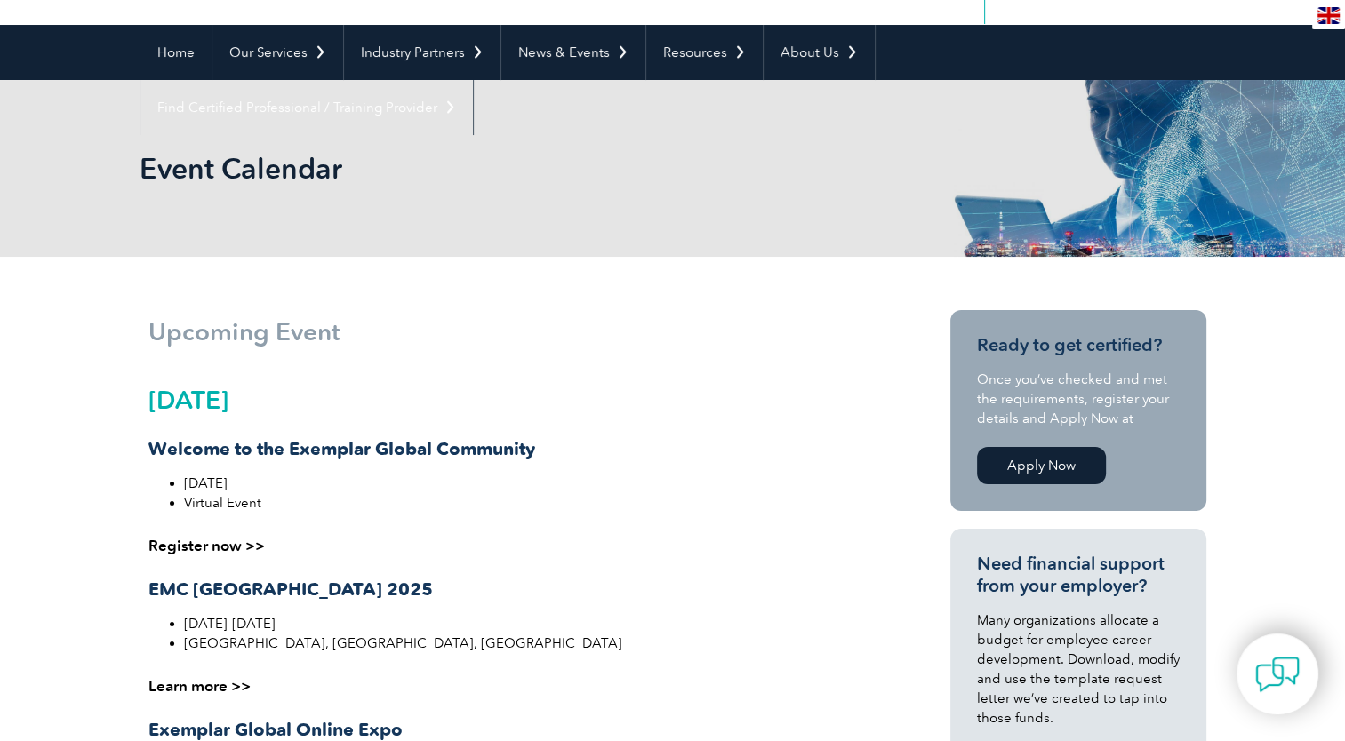
click at [230, 542] on link "Register now >>" at bounding box center [206, 546] width 116 height 18
